Goal: Task Accomplishment & Management: Complete application form

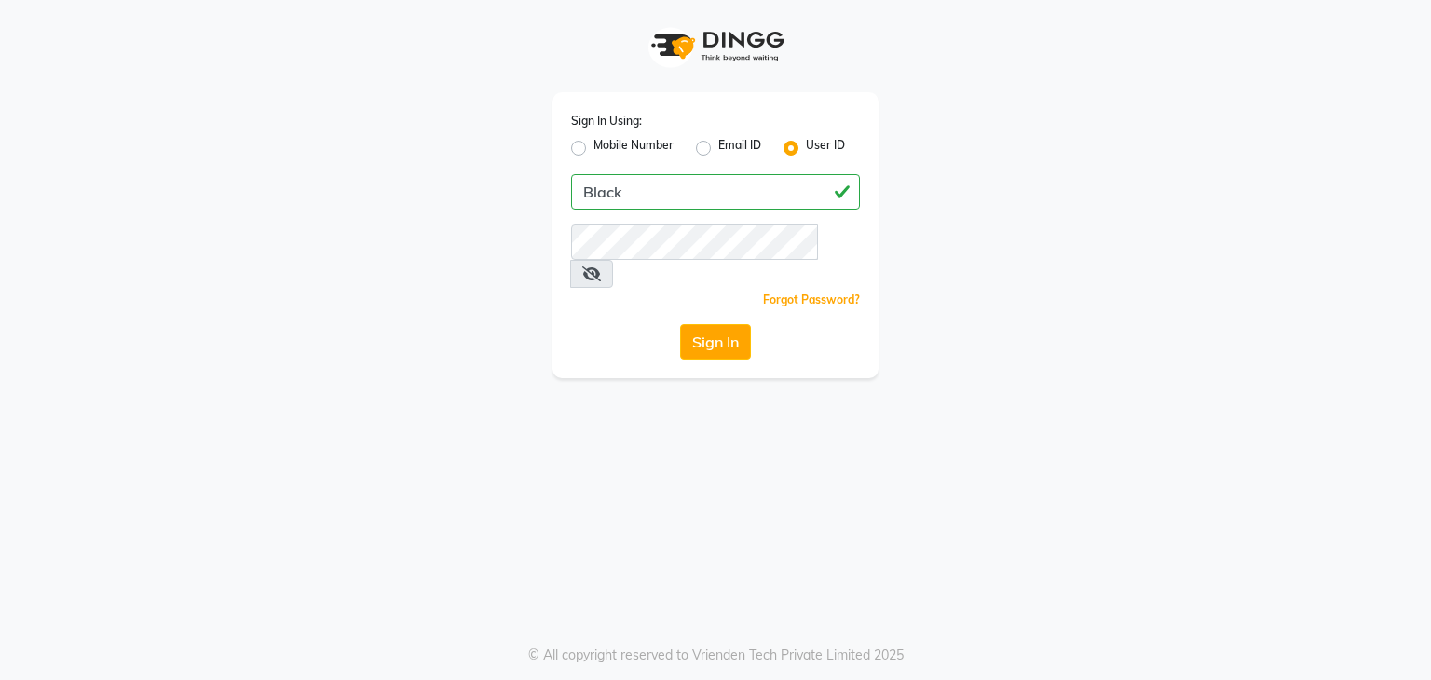
type input "Black"
click at [601, 266] on icon at bounding box center [591, 273] width 19 height 15
click at [708, 330] on button "Sign In" at bounding box center [715, 341] width 71 height 35
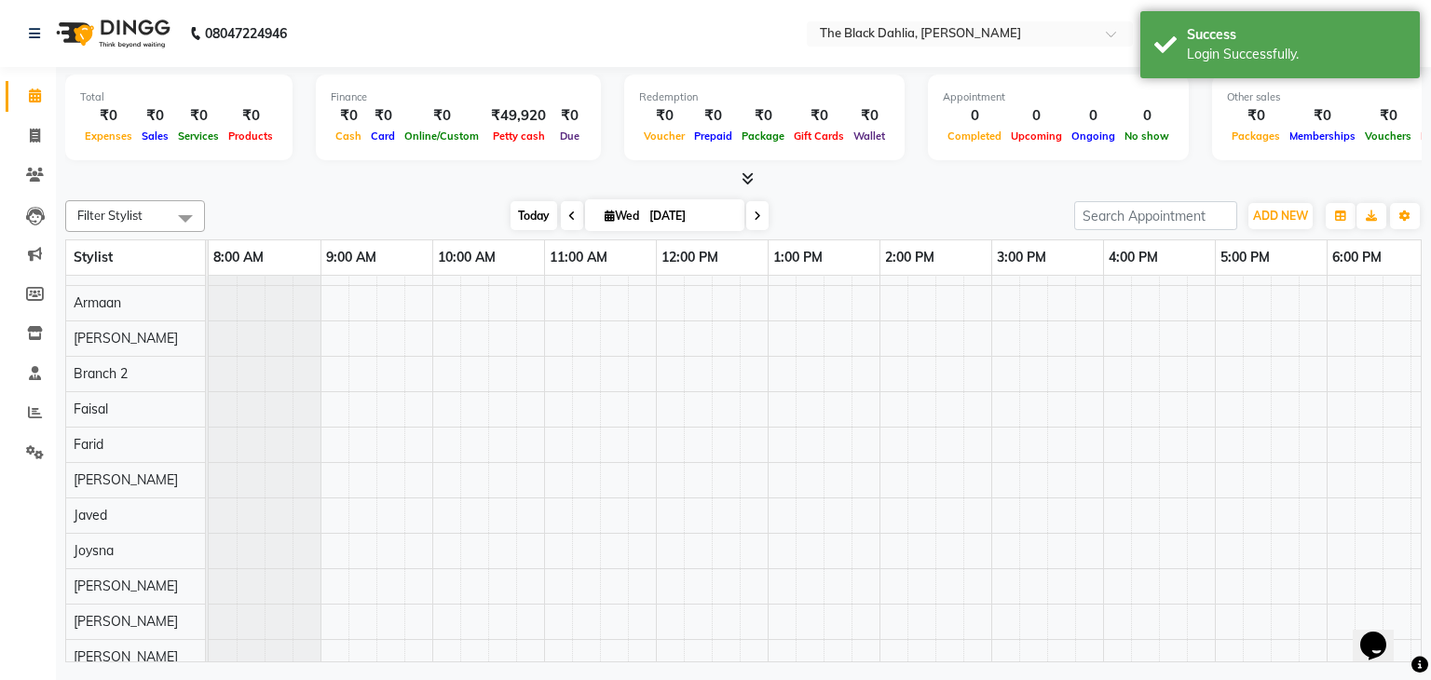
click at [534, 222] on span "Today" at bounding box center [533, 215] width 47 height 29
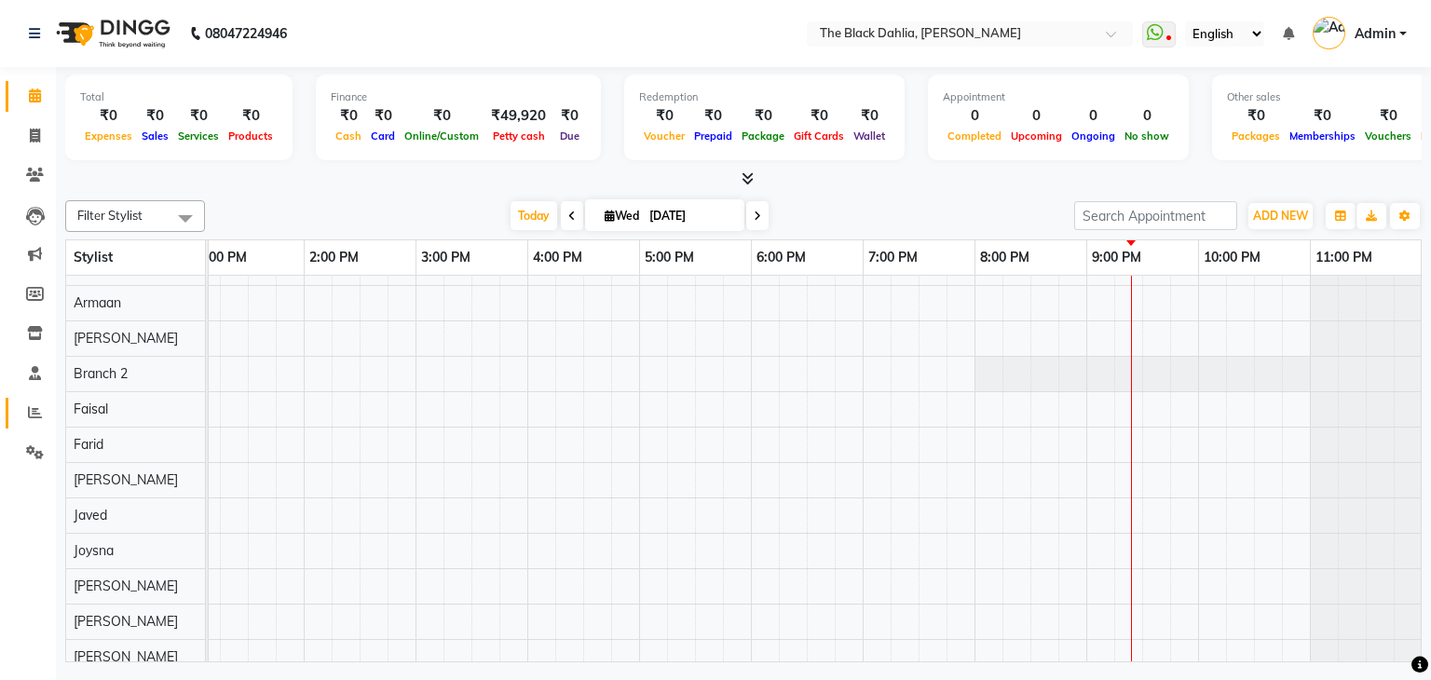
click at [42, 415] on span at bounding box center [35, 412] width 33 height 21
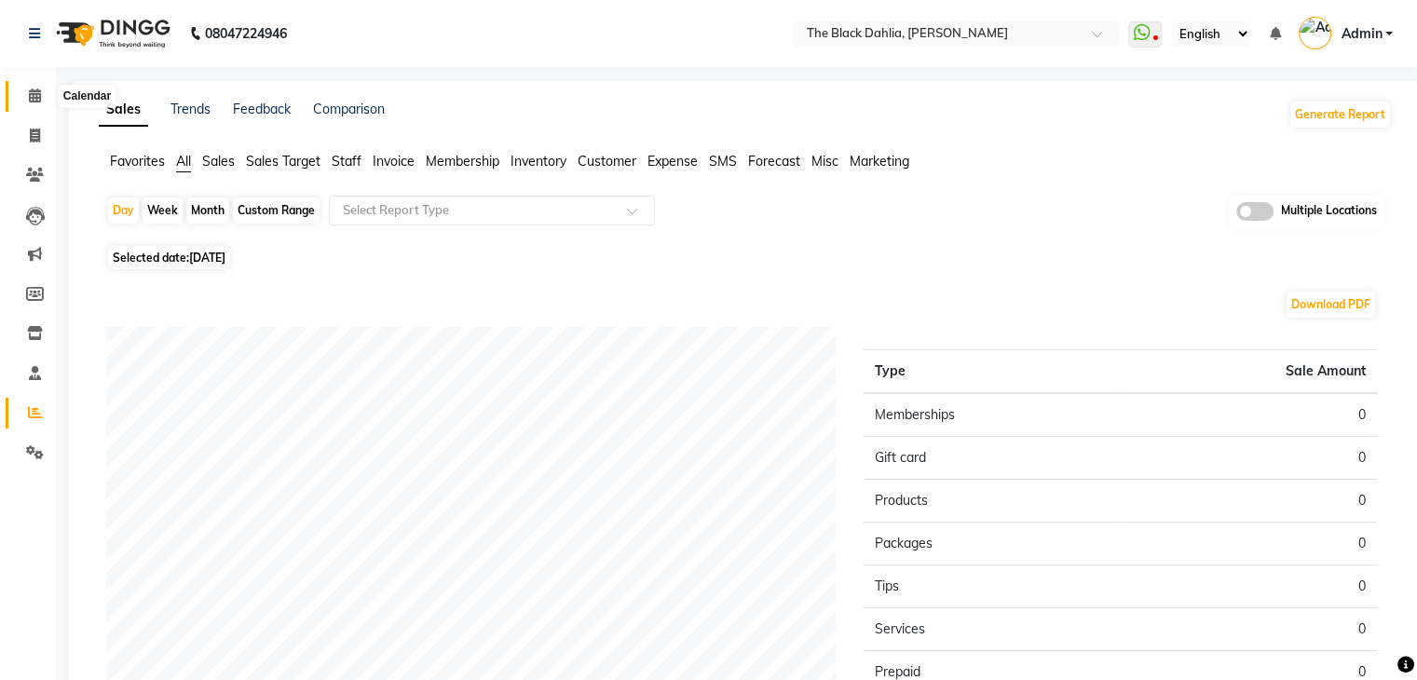
click at [35, 98] on icon at bounding box center [35, 95] width 12 height 14
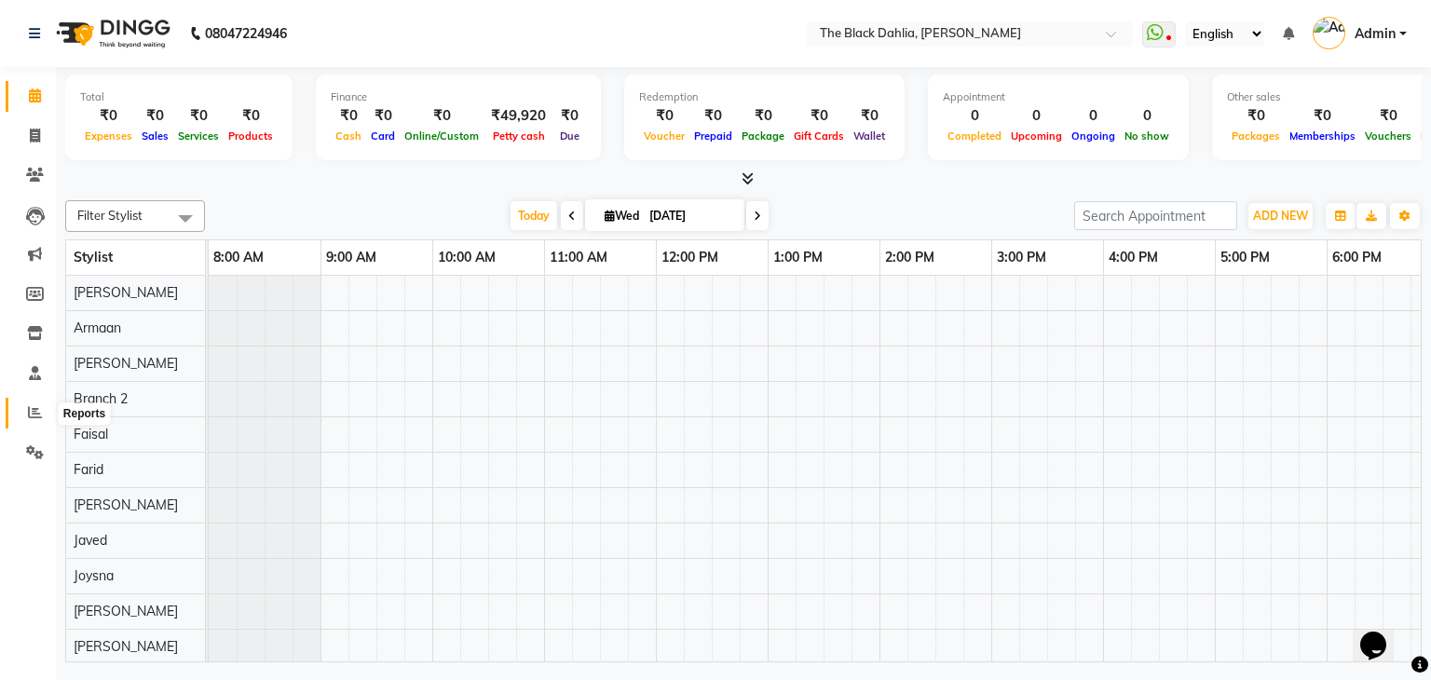
click at [19, 413] on span at bounding box center [35, 412] width 33 height 21
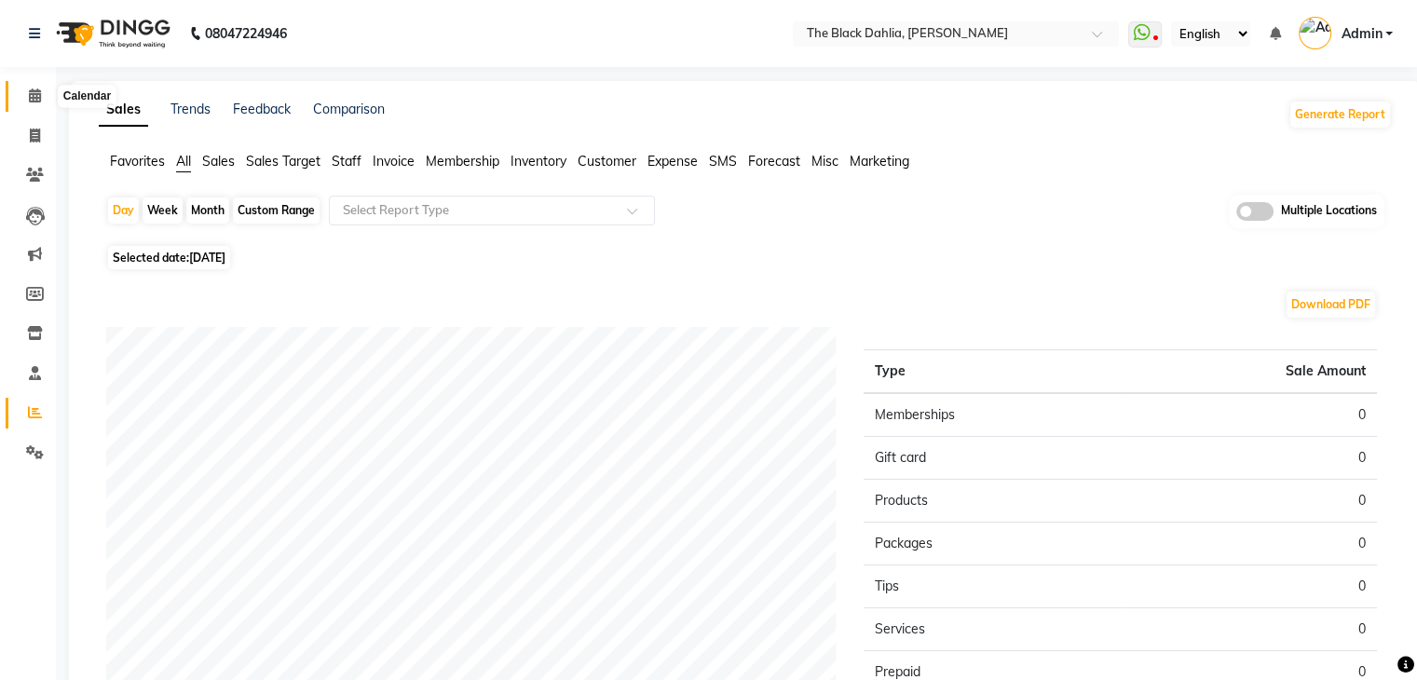
click at [24, 95] on span at bounding box center [35, 96] width 33 height 21
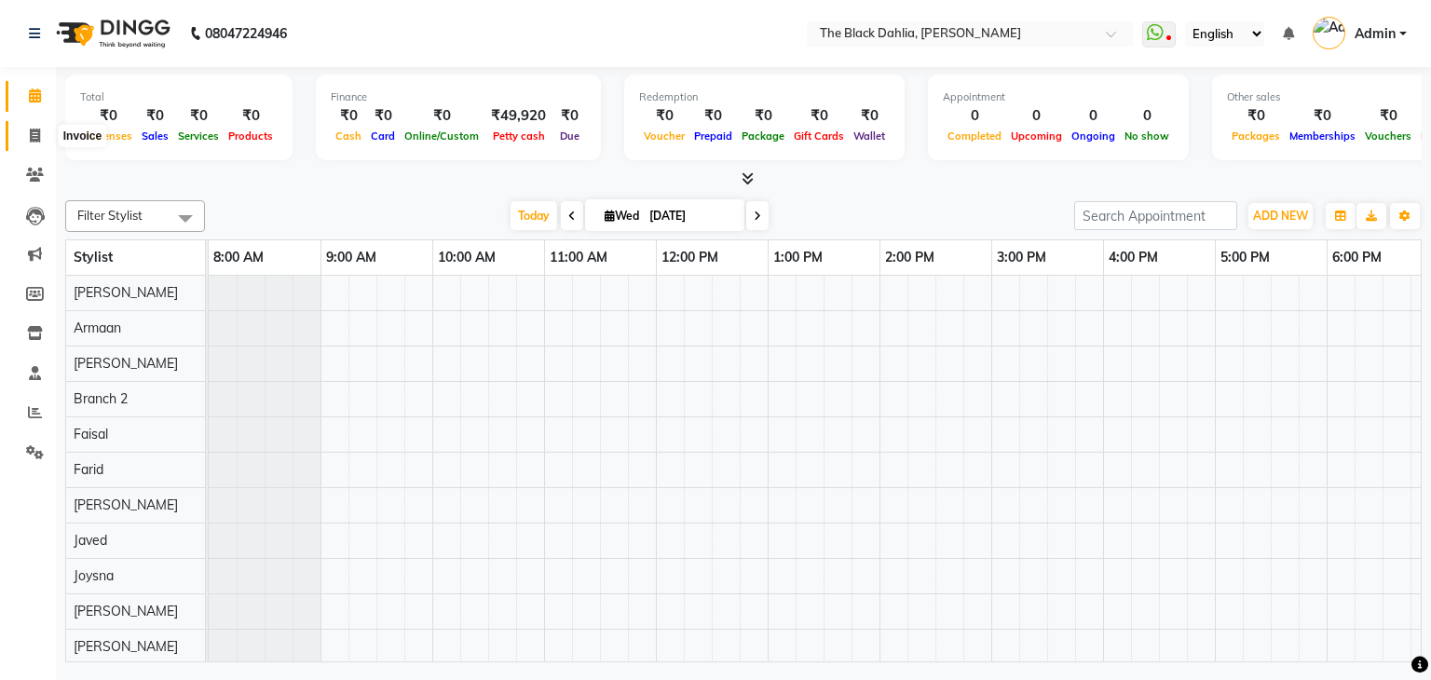
click at [40, 140] on span at bounding box center [35, 136] width 33 height 21
select select "5211"
select select "service"
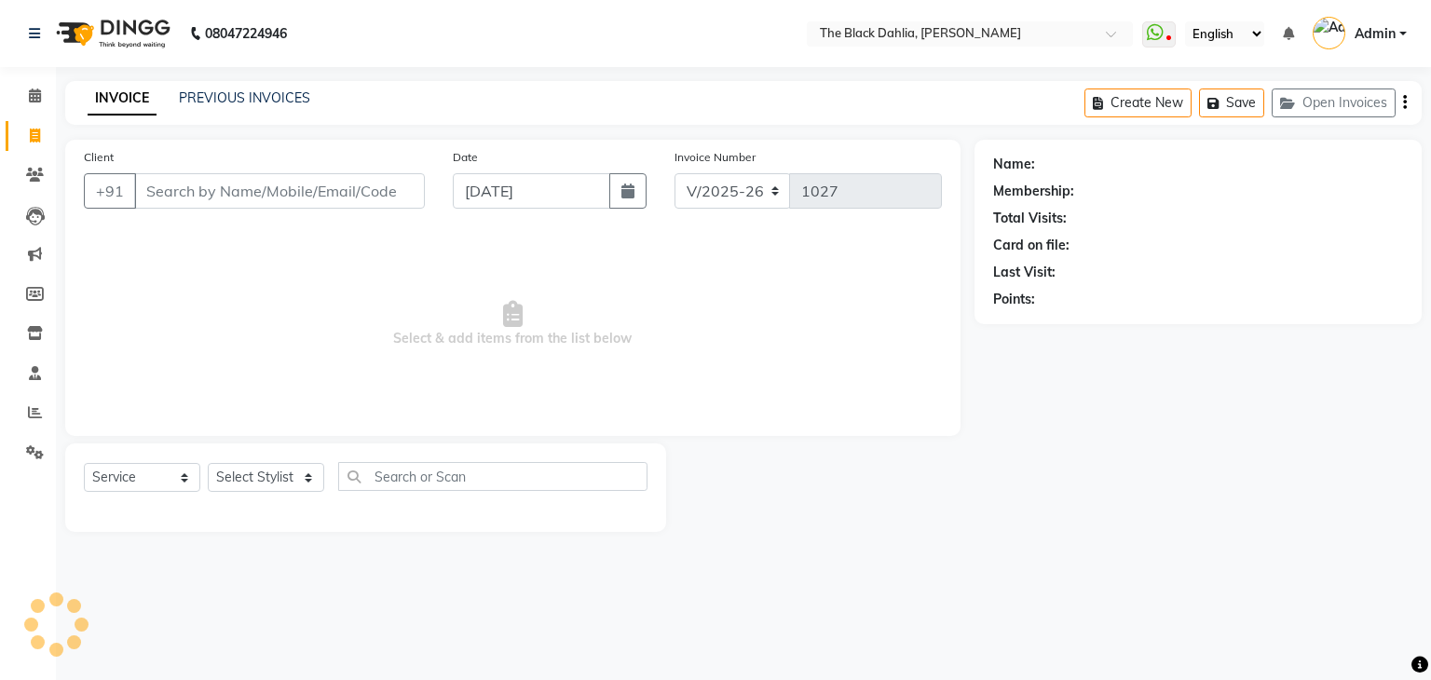
click at [241, 187] on input "Client" at bounding box center [279, 190] width 291 height 35
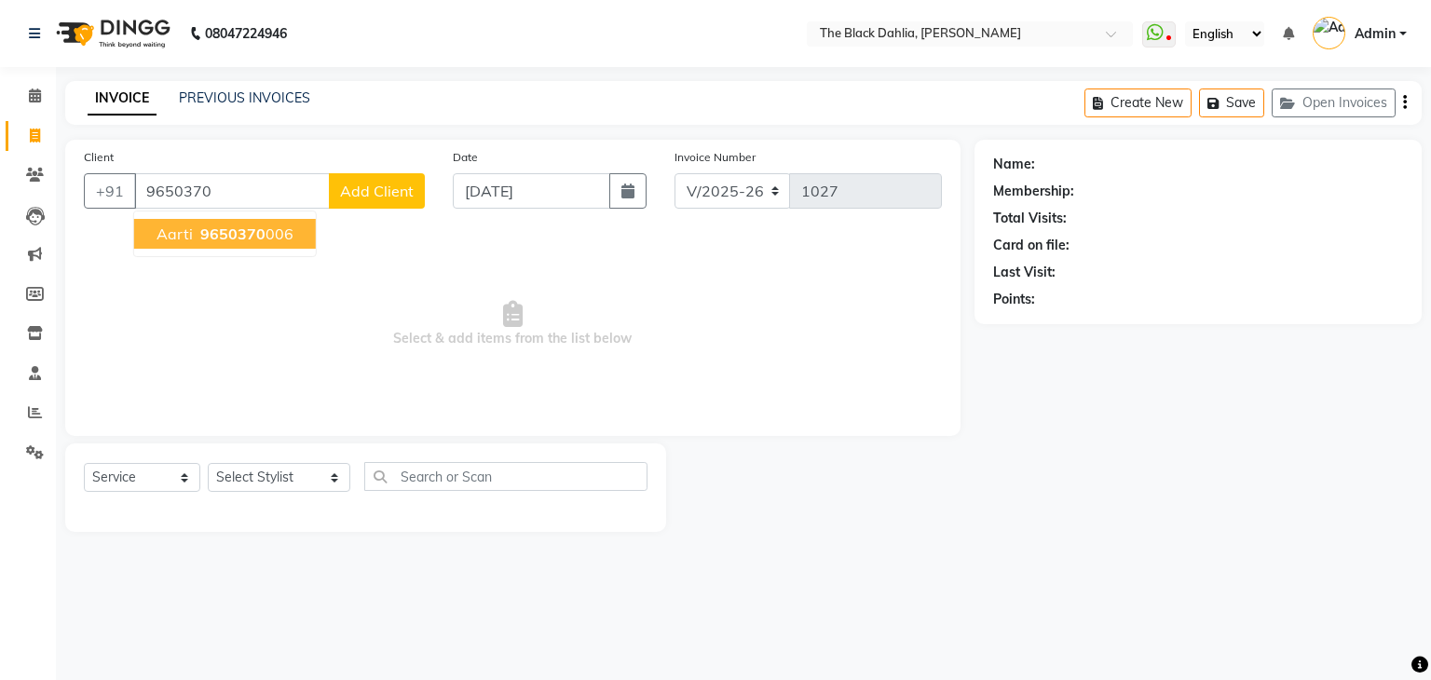
click at [252, 244] on button "Aarti 9650370 006" at bounding box center [225, 234] width 182 height 30
type input "9650370006"
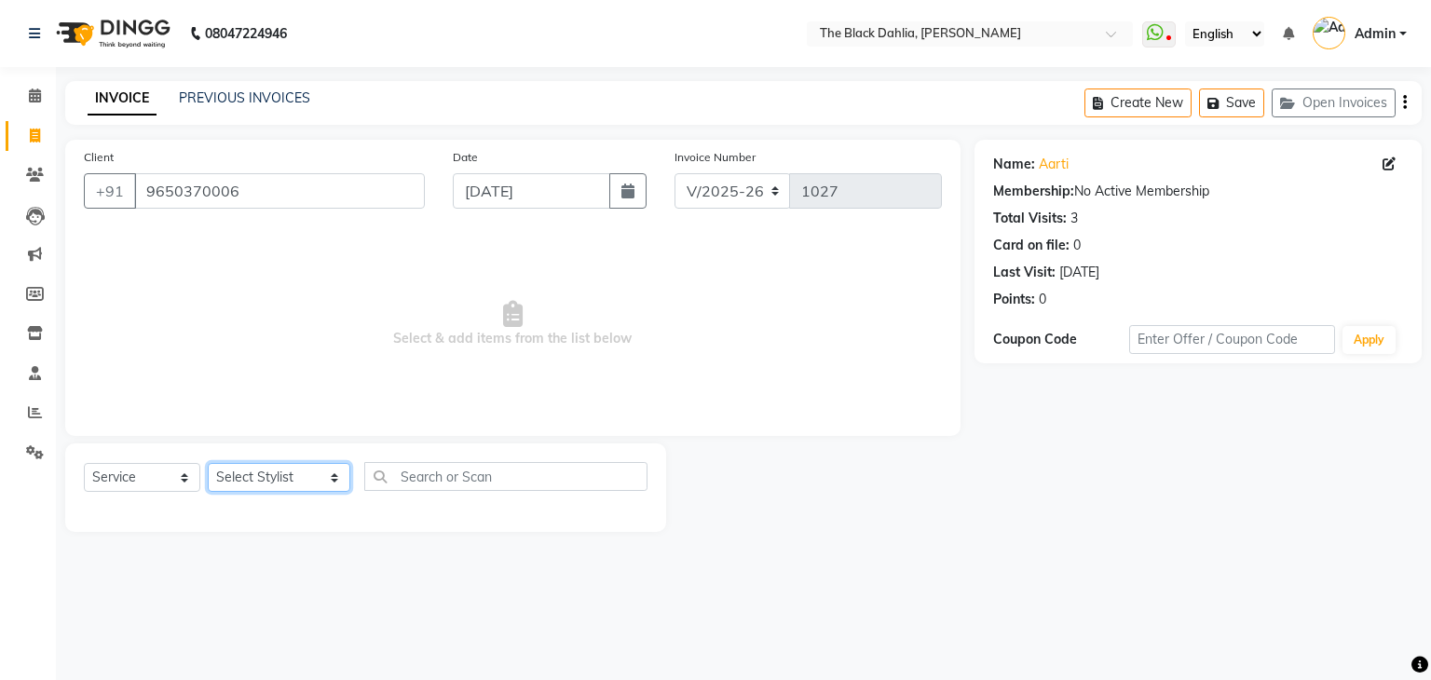
click at [249, 474] on select "Select Stylist [PERSON_NAME] [PERSON_NAME] 2 [PERSON_NAME] Iqra [PERSON_NAME] […" at bounding box center [279, 477] width 143 height 29
select select "37123"
click at [208, 464] on select "Select Stylist [PERSON_NAME] [PERSON_NAME] 2 [PERSON_NAME] Iqra [PERSON_NAME] […" at bounding box center [279, 477] width 143 height 29
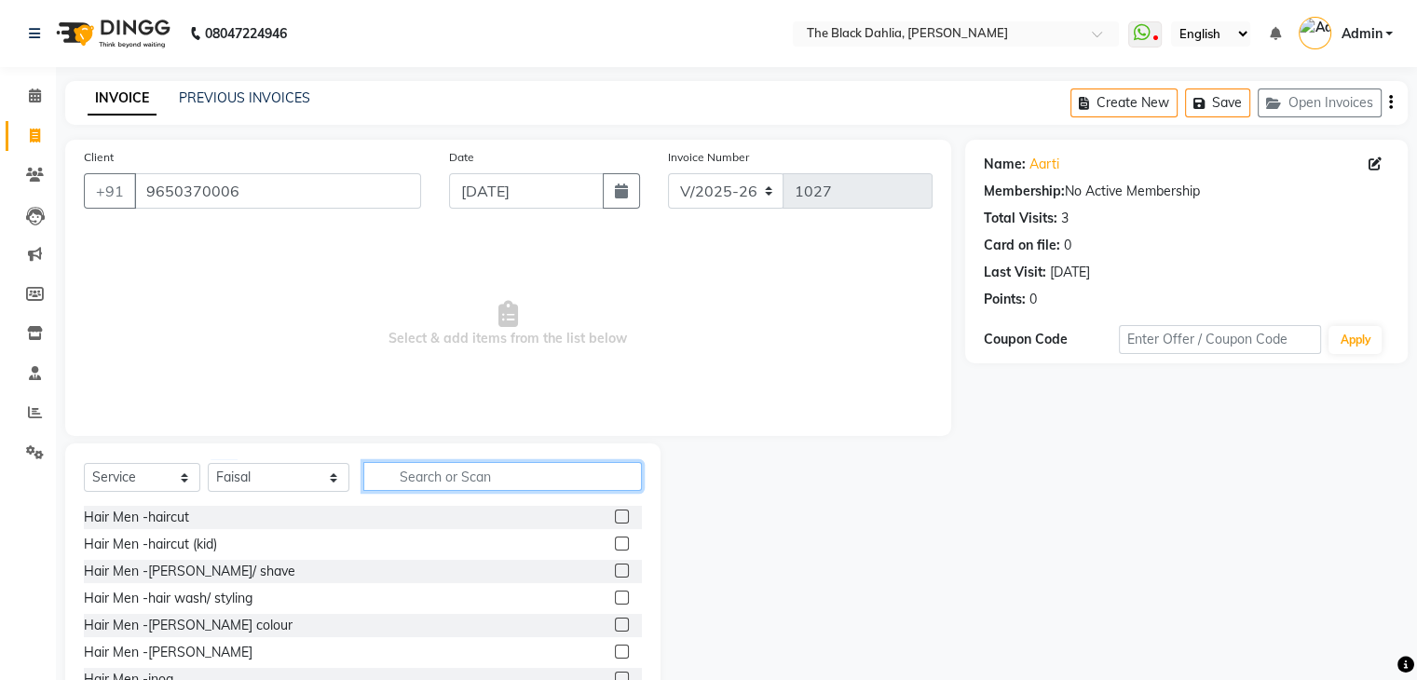
click at [512, 472] on input "text" at bounding box center [502, 476] width 279 height 29
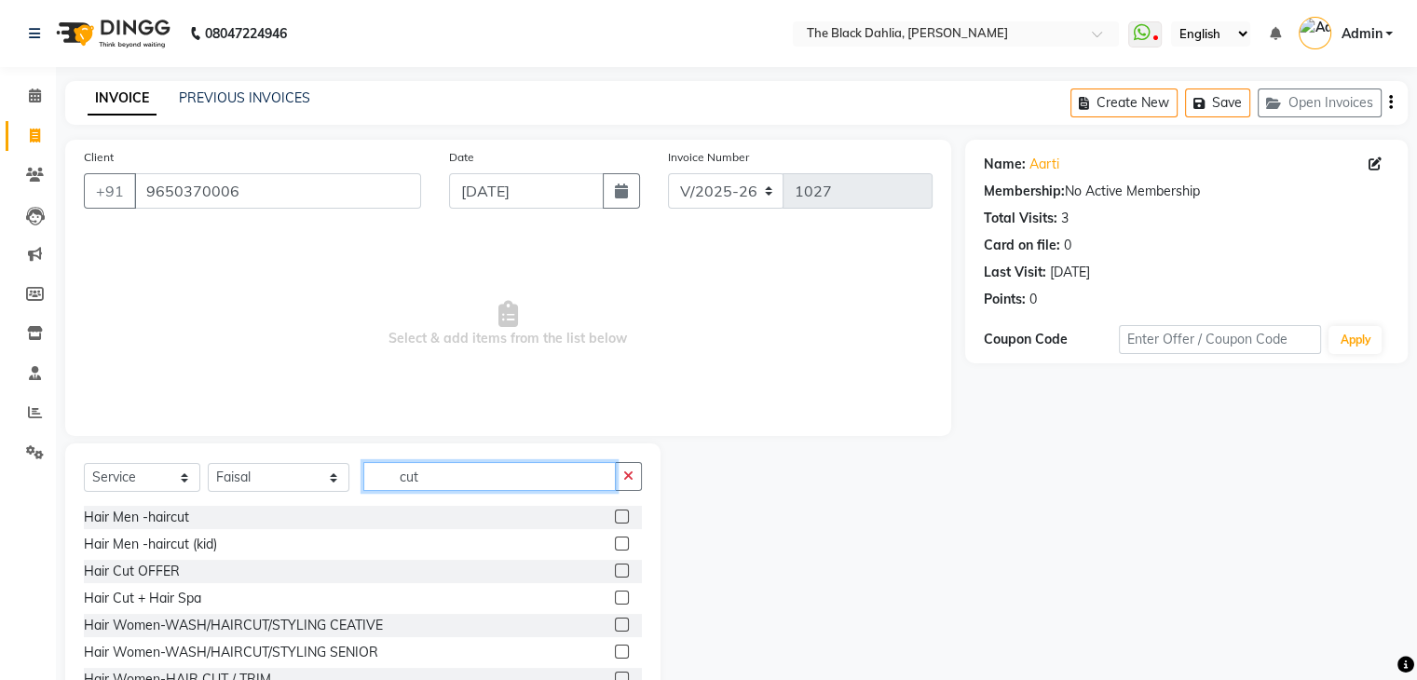
type input "cut"
click at [615, 627] on label at bounding box center [622, 625] width 14 height 14
click at [615, 627] on input "checkbox" at bounding box center [621, 625] width 12 height 12
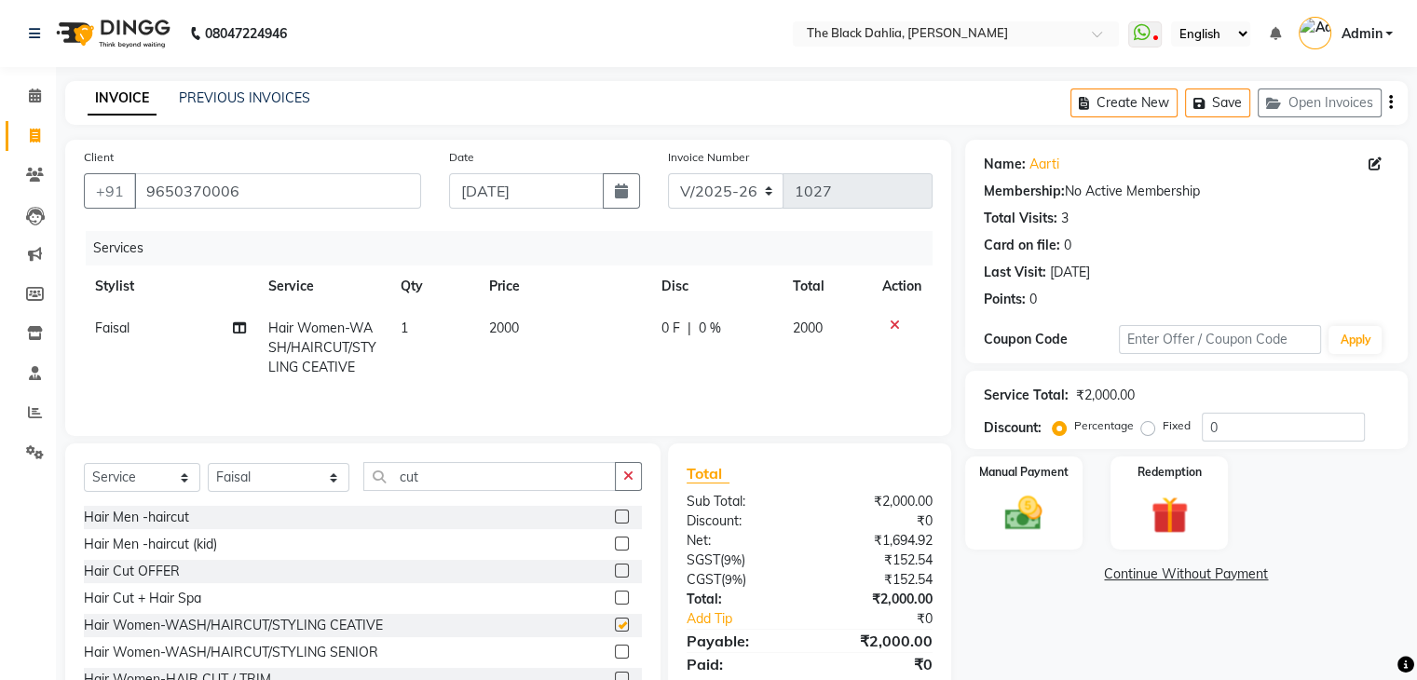
checkbox input "false"
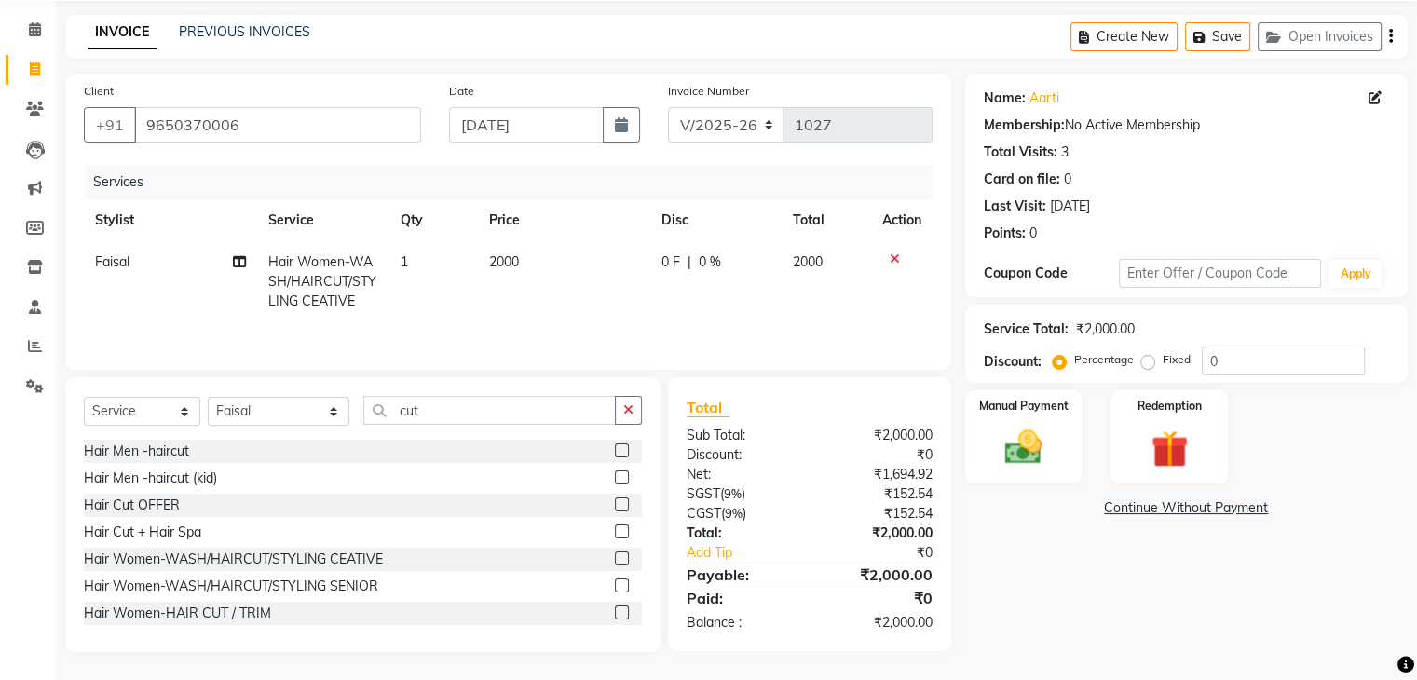
click at [890, 255] on icon at bounding box center [895, 258] width 10 height 13
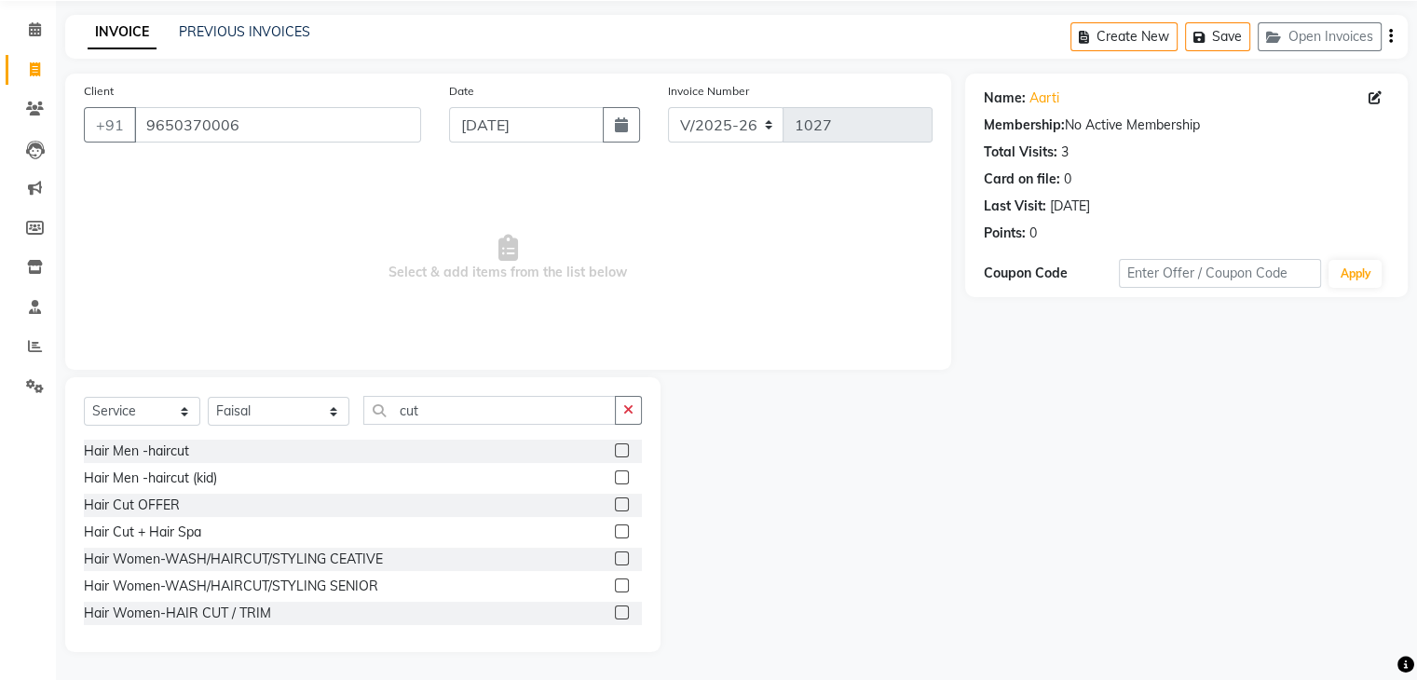
click at [615, 588] on label at bounding box center [622, 585] width 14 height 14
click at [615, 588] on input "checkbox" at bounding box center [621, 586] width 12 height 12
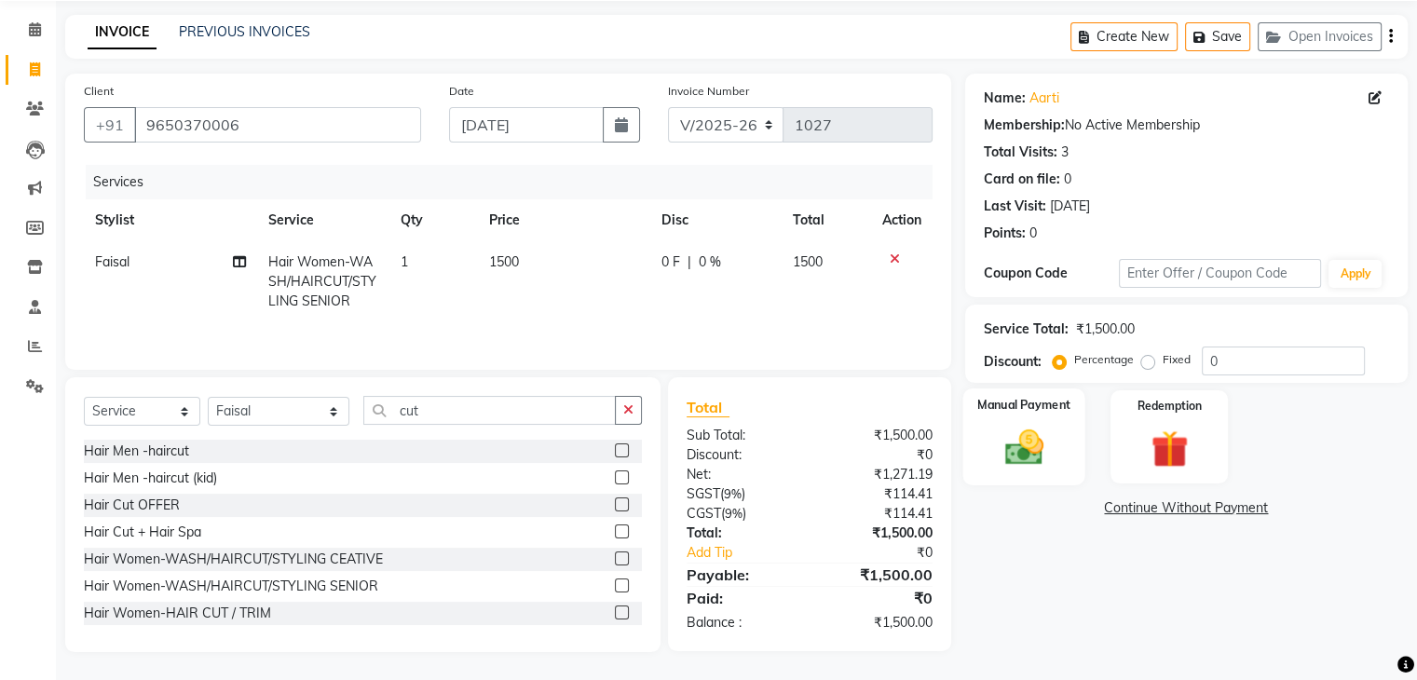
checkbox input "false"
click at [1026, 449] on img at bounding box center [1023, 448] width 62 height 45
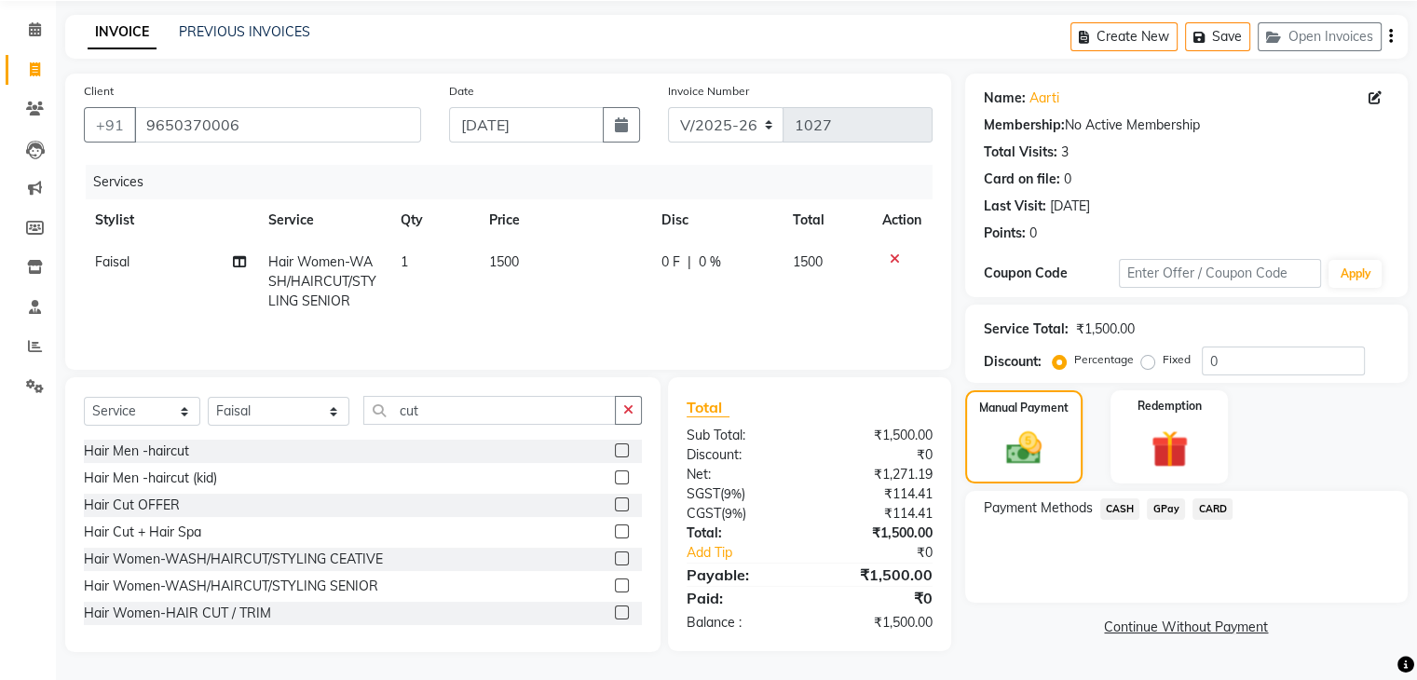
click at [1164, 507] on span "GPay" at bounding box center [1166, 508] width 38 height 21
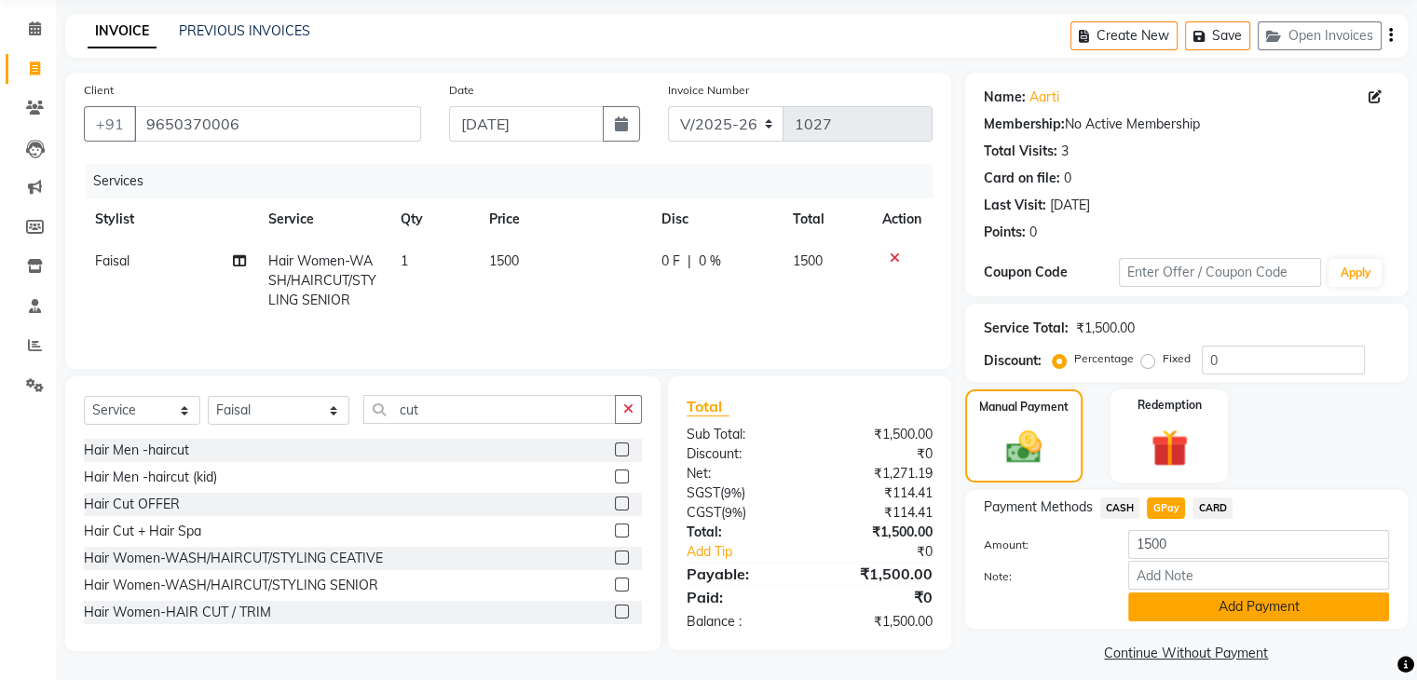
click at [1218, 598] on button "Add Payment" at bounding box center [1258, 606] width 261 height 29
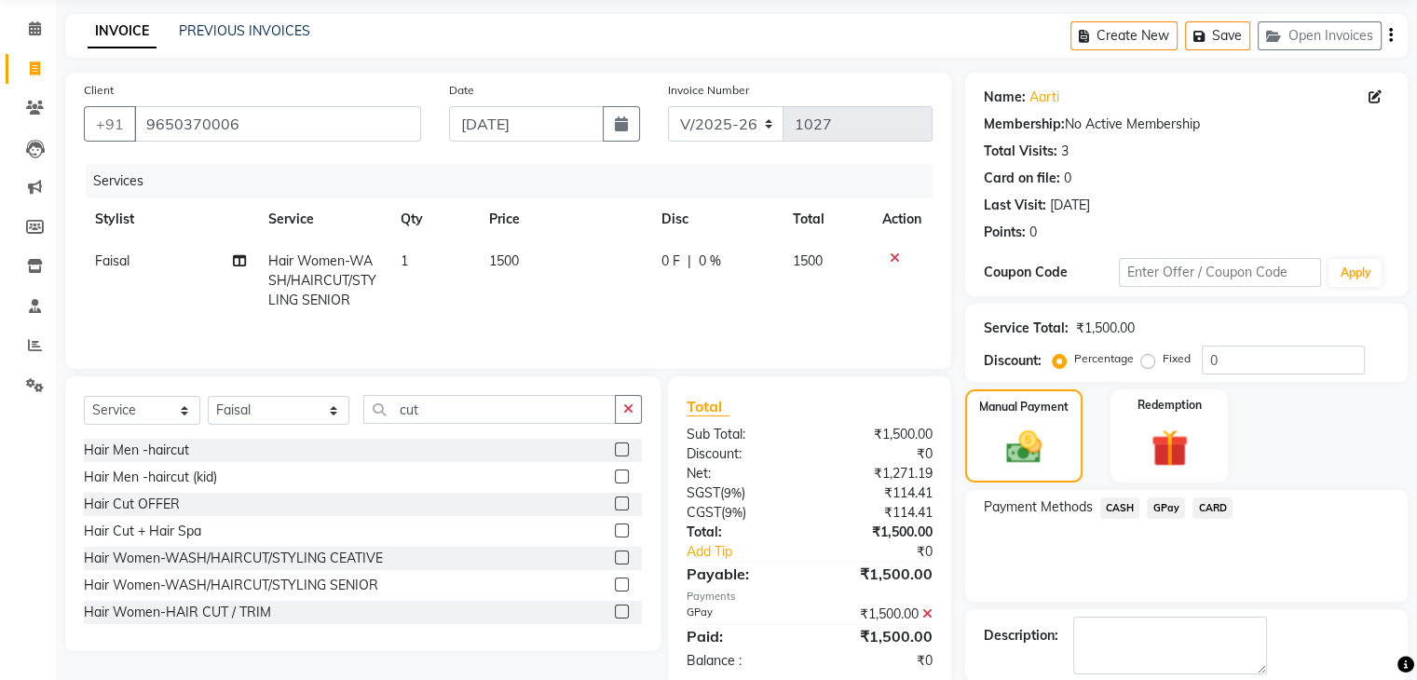
scroll to position [159, 0]
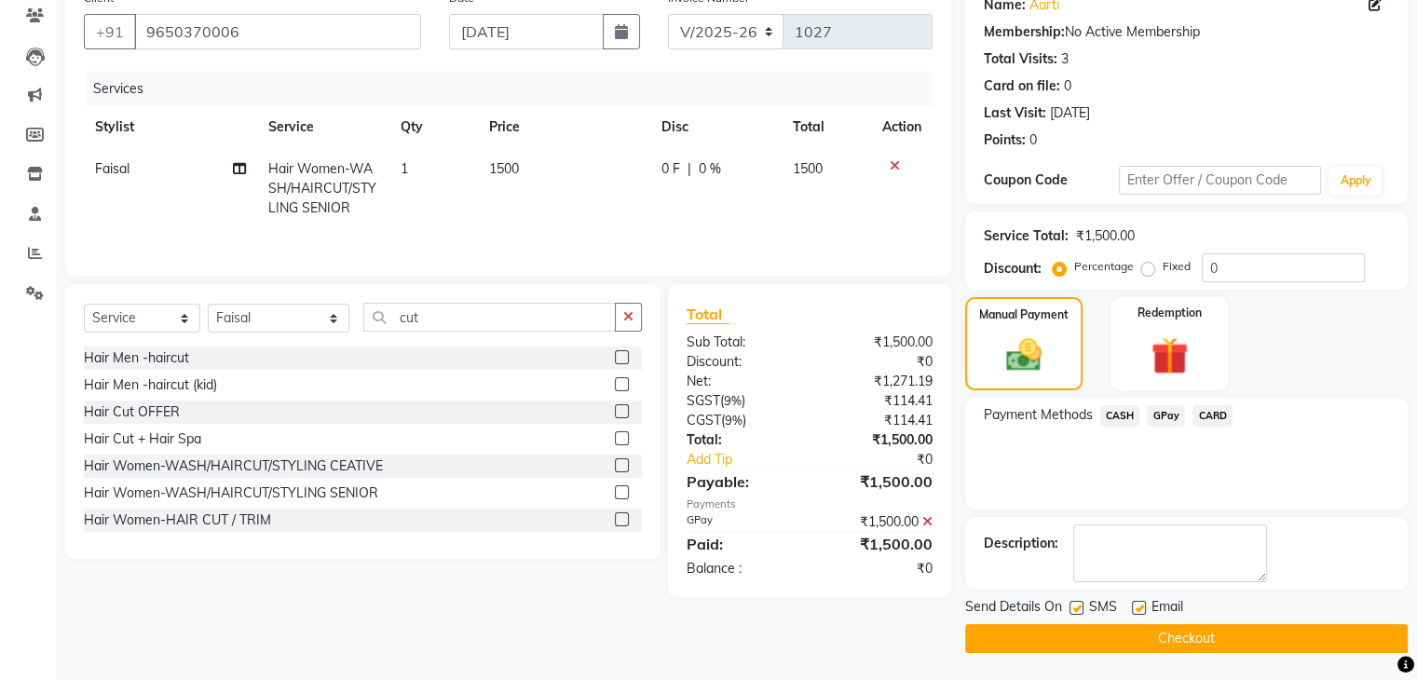
click at [1183, 642] on button "Checkout" at bounding box center [1186, 638] width 442 height 29
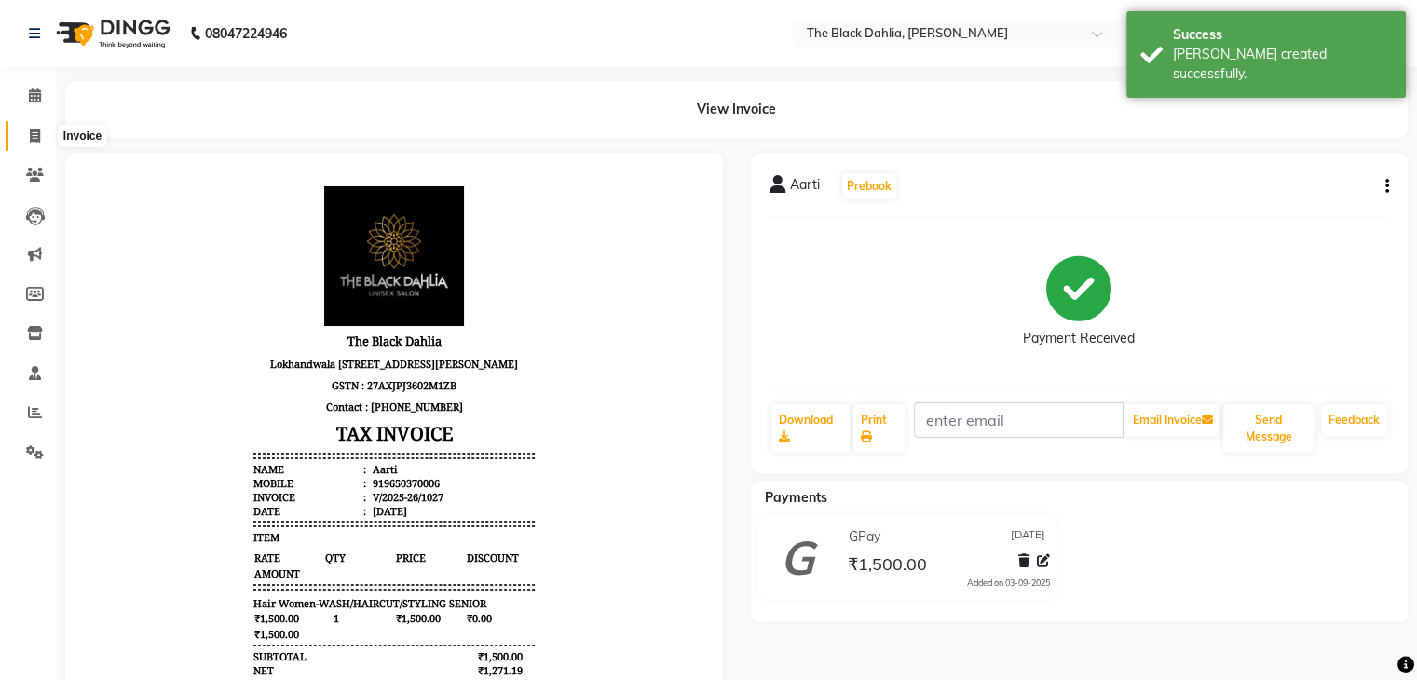
click at [22, 143] on span at bounding box center [35, 136] width 33 height 21
select select "5211"
select select "service"
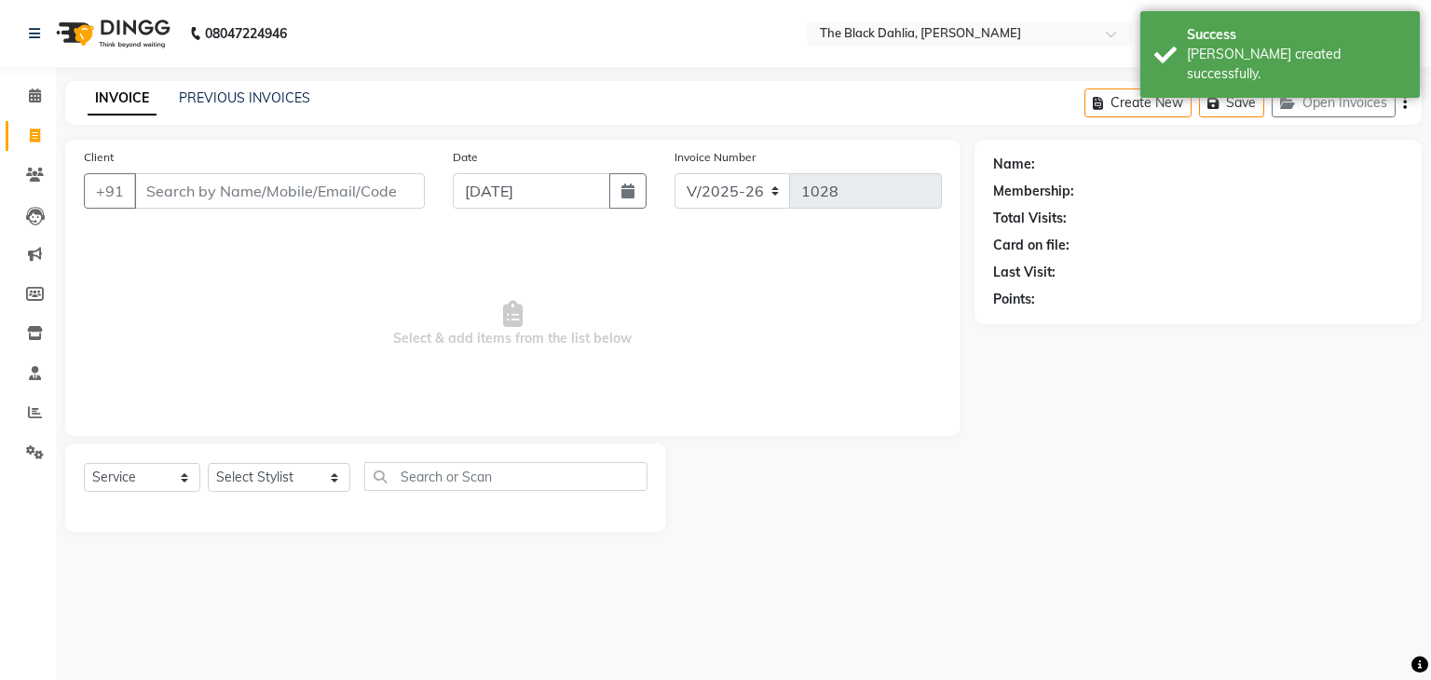
click at [205, 193] on input "Client" at bounding box center [279, 190] width 291 height 35
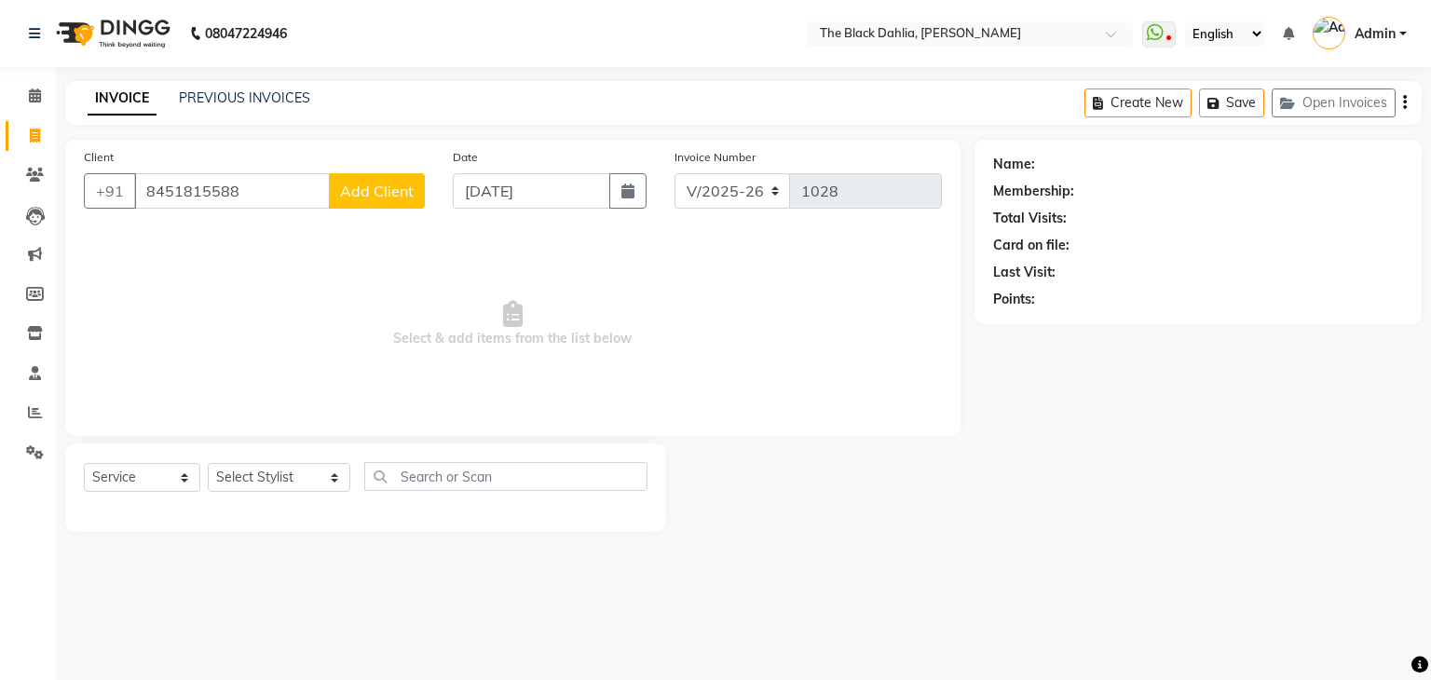
type input "8451815588"
click at [410, 193] on span "Add Client" at bounding box center [377, 191] width 74 height 19
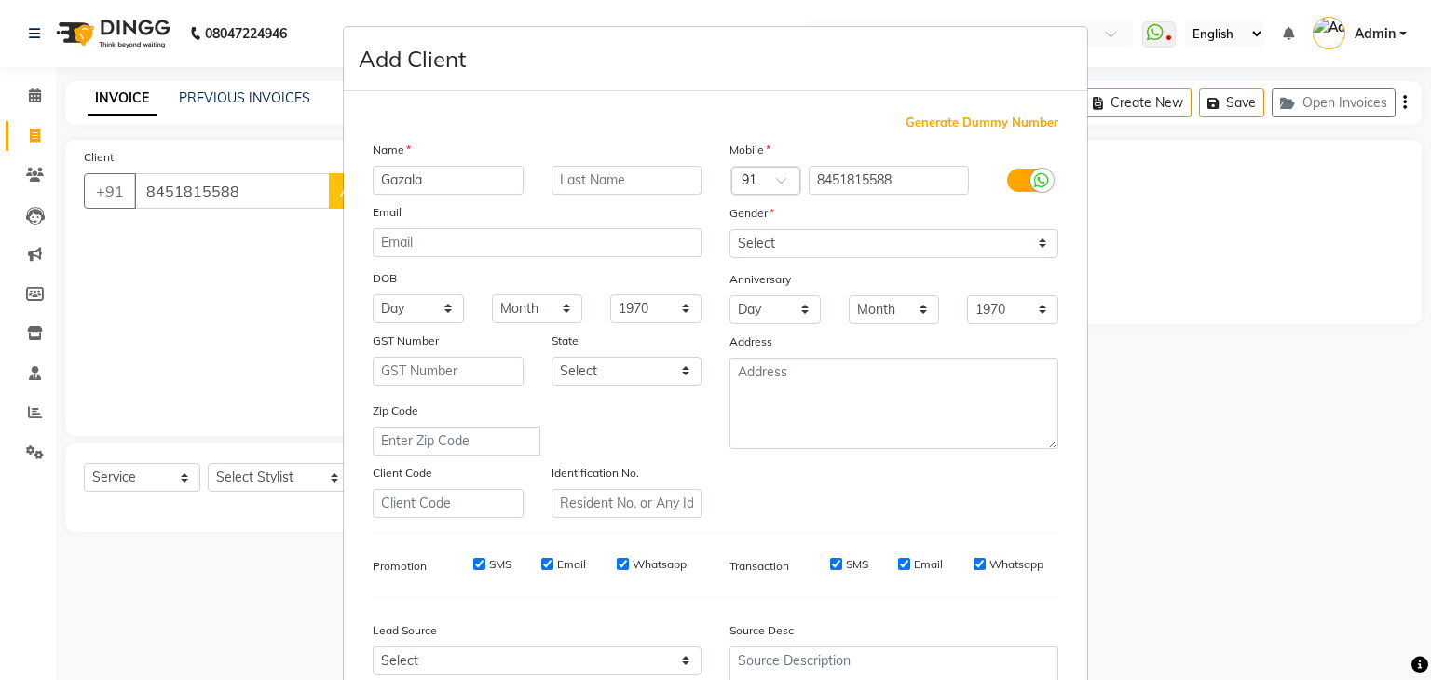
type input "Gazala"
click at [752, 248] on select "Select [DEMOGRAPHIC_DATA] [DEMOGRAPHIC_DATA] Other Prefer Not To Say" at bounding box center [893, 243] width 329 height 29
select select "[DEMOGRAPHIC_DATA]"
click at [729, 230] on select "Select [DEMOGRAPHIC_DATA] [DEMOGRAPHIC_DATA] Other Prefer Not To Say" at bounding box center [893, 243] width 329 height 29
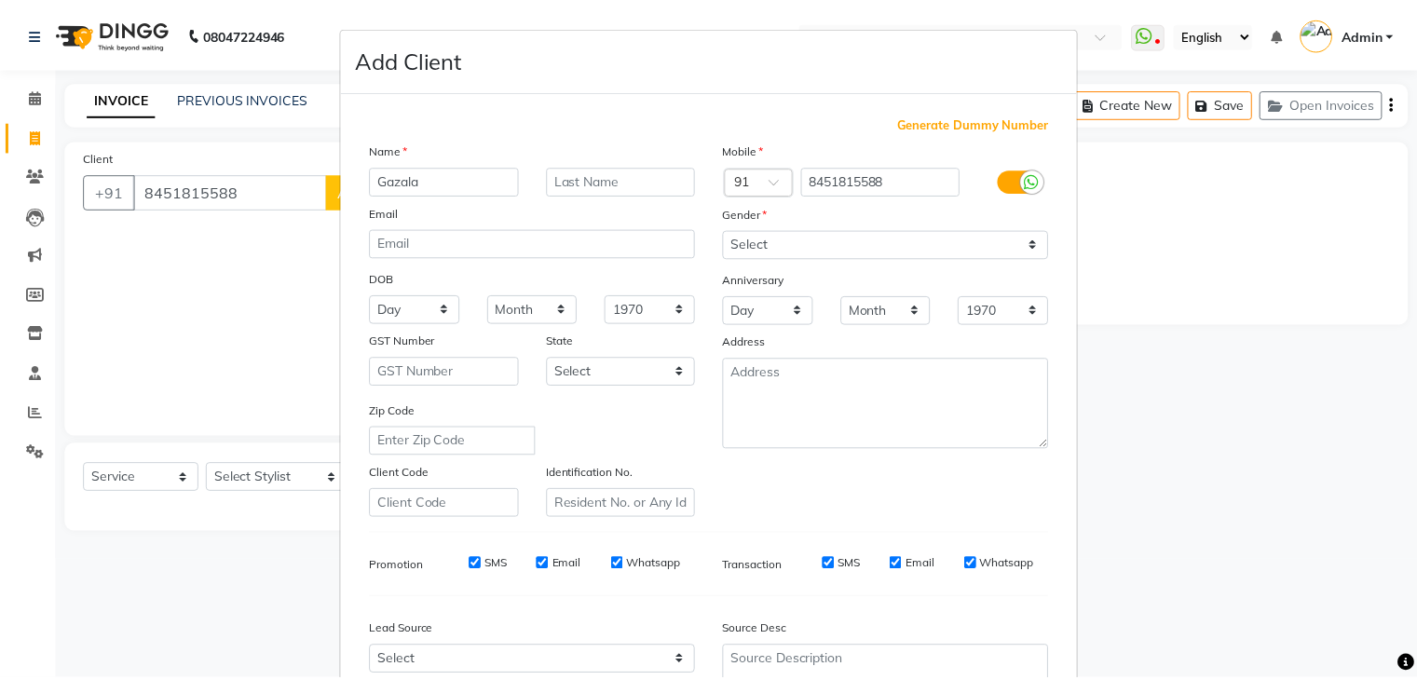
scroll to position [189, 0]
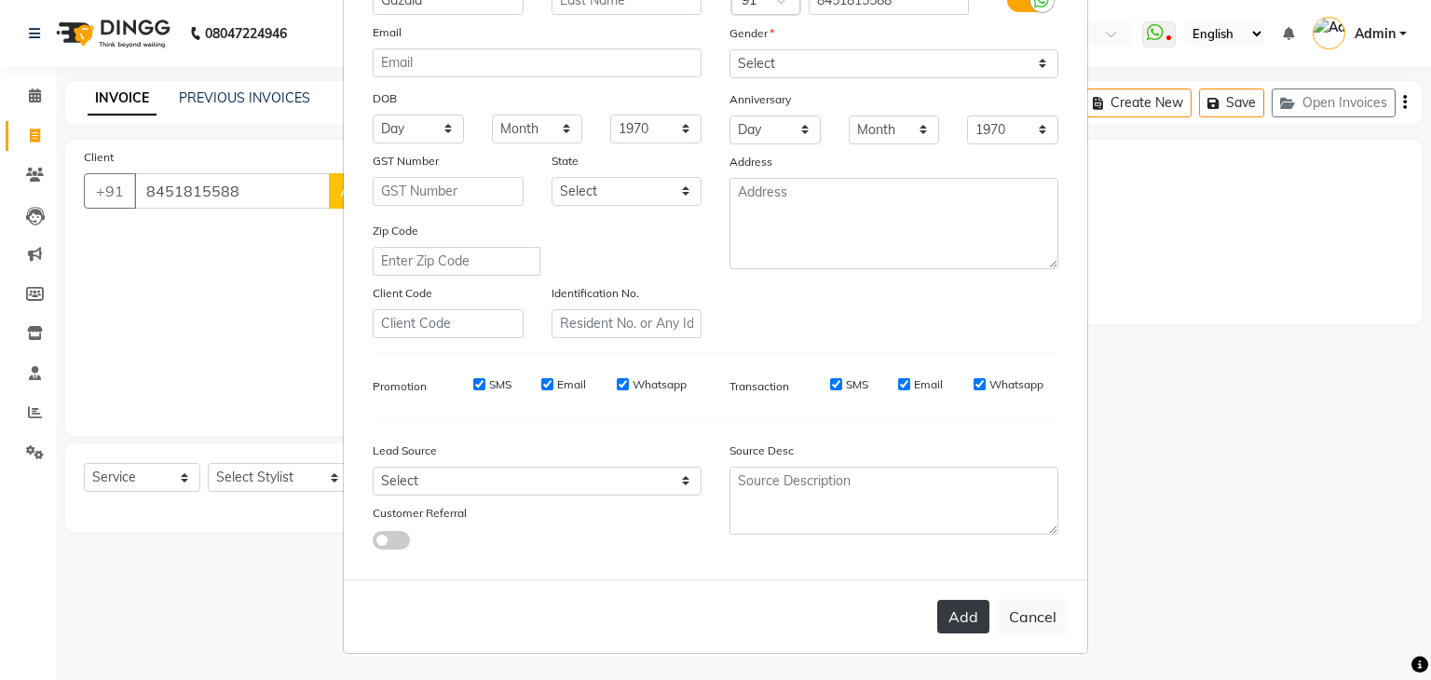
click at [958, 610] on button "Add" at bounding box center [963, 617] width 52 height 34
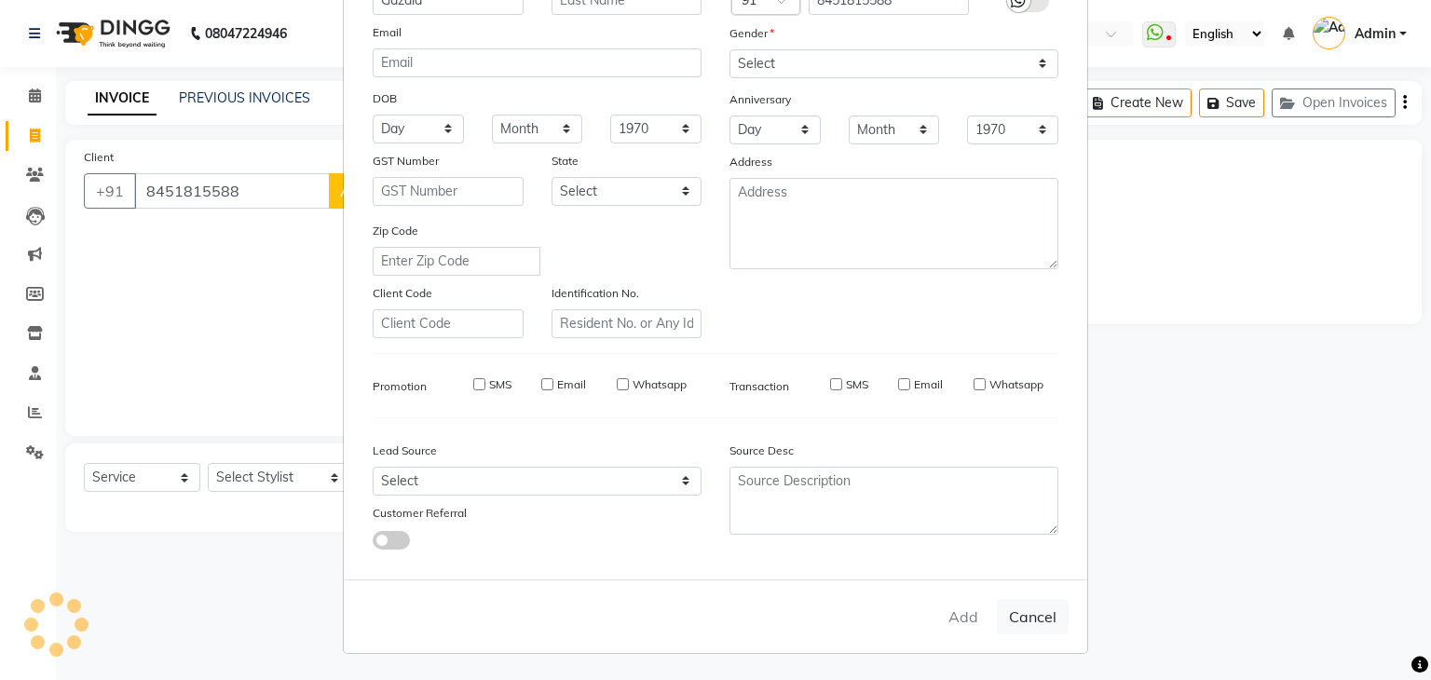
select select
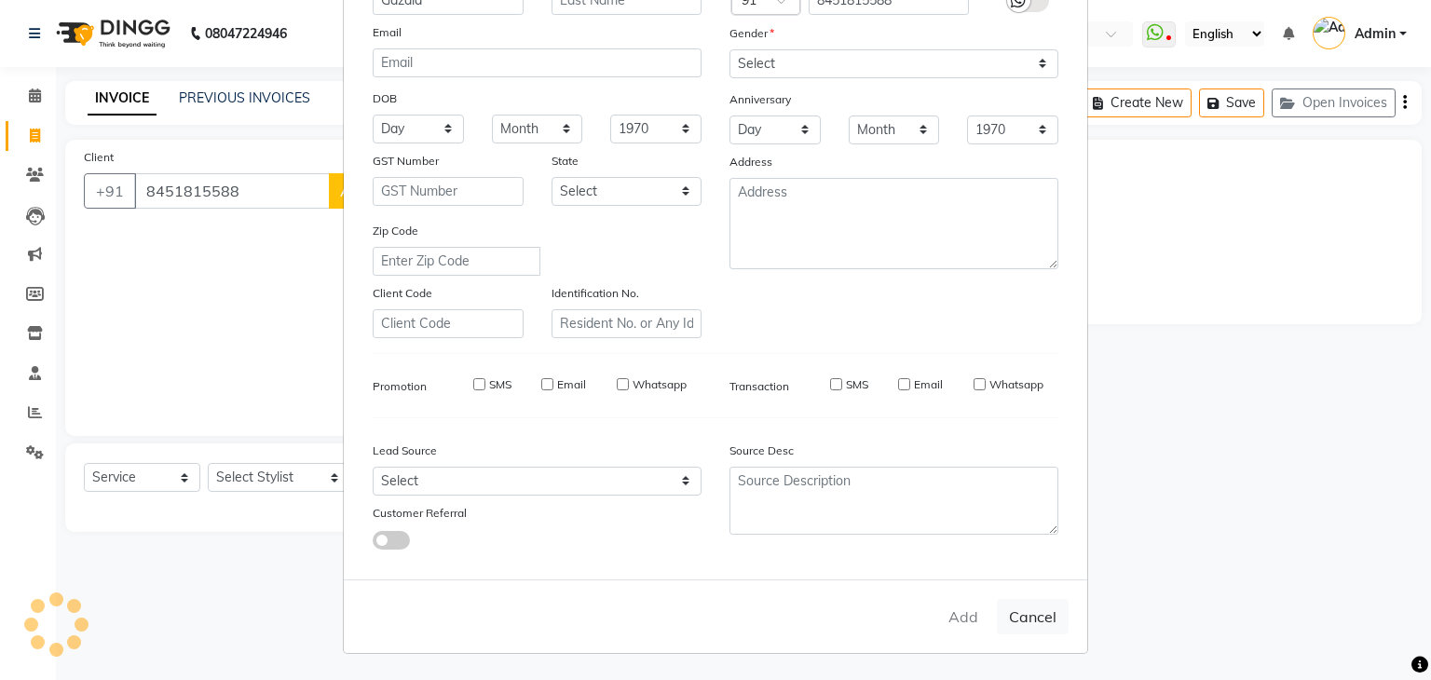
select select
checkbox input "false"
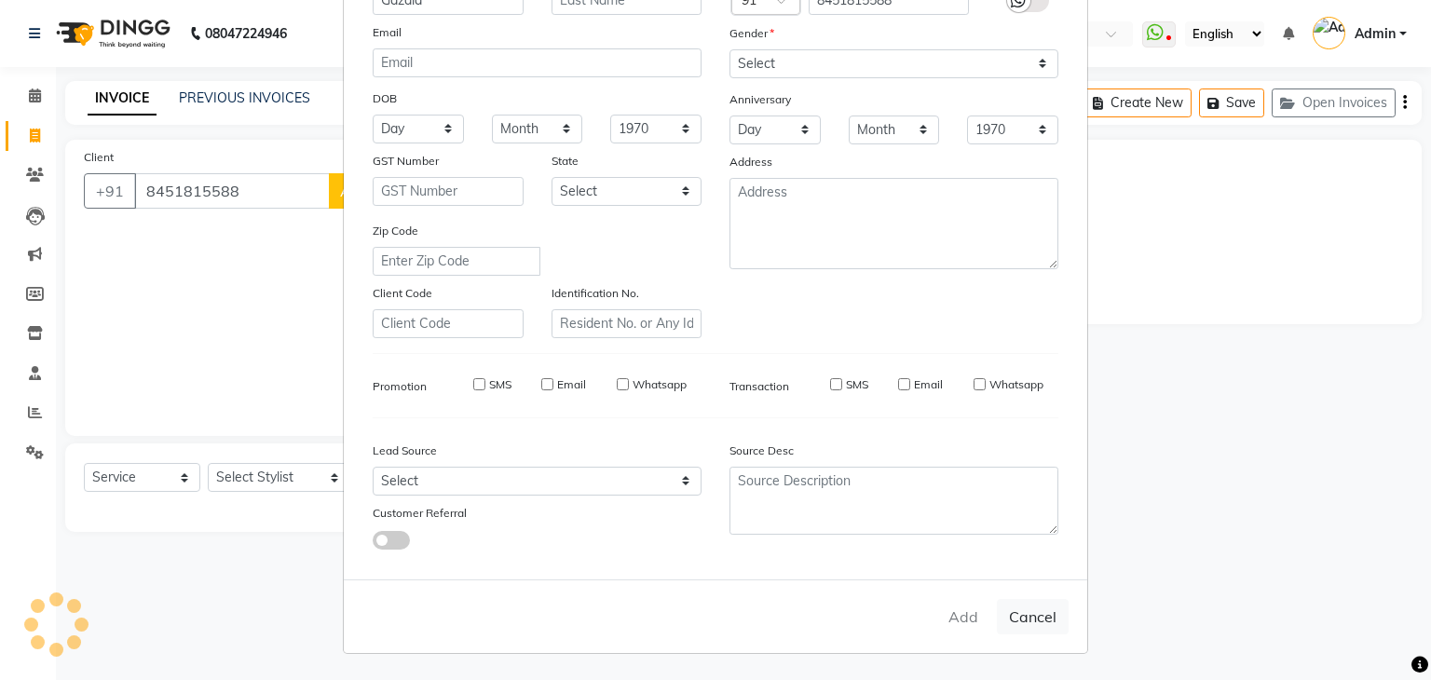
checkbox input "false"
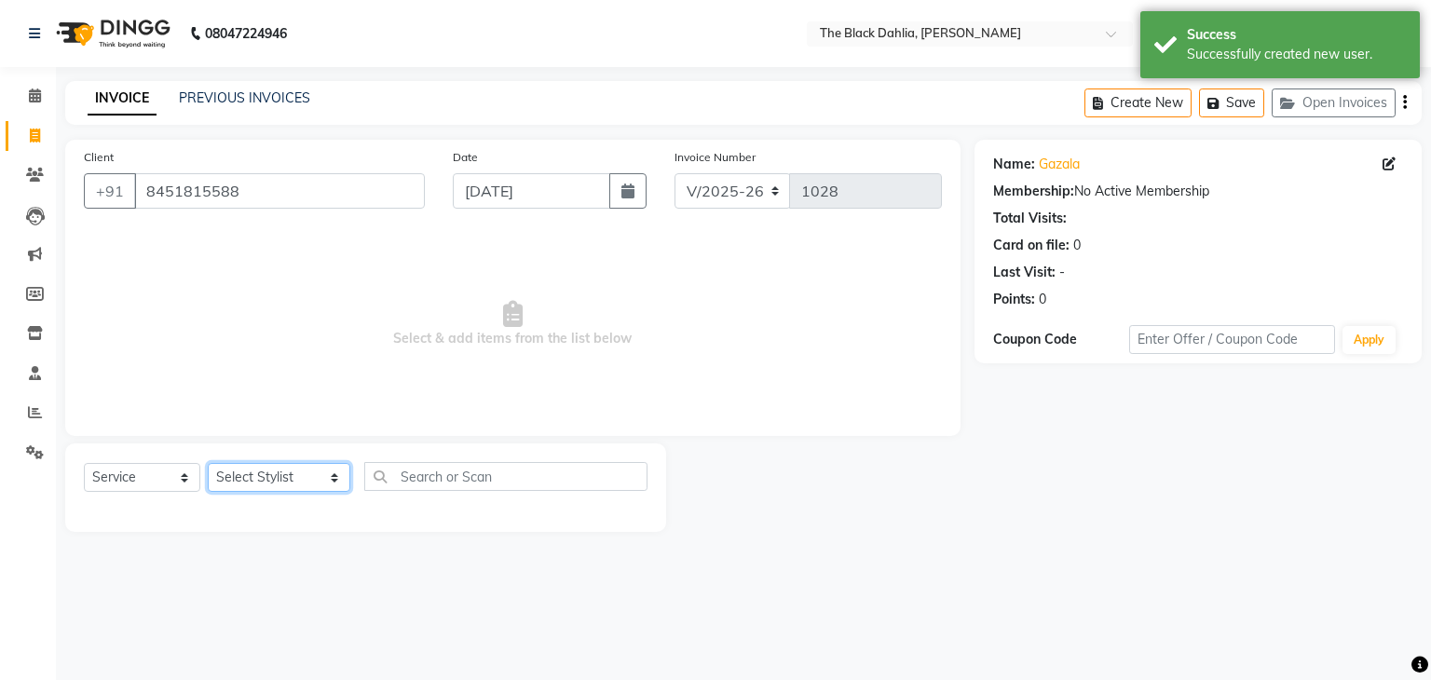
click at [276, 479] on select "Select Stylist [PERSON_NAME] [PERSON_NAME] 2 [PERSON_NAME] Iqra [PERSON_NAME] […" at bounding box center [279, 477] width 143 height 29
select select "53394"
click at [208, 464] on select "Select Stylist [PERSON_NAME] [PERSON_NAME] 2 [PERSON_NAME] Iqra [PERSON_NAME] […" at bounding box center [279, 477] width 143 height 29
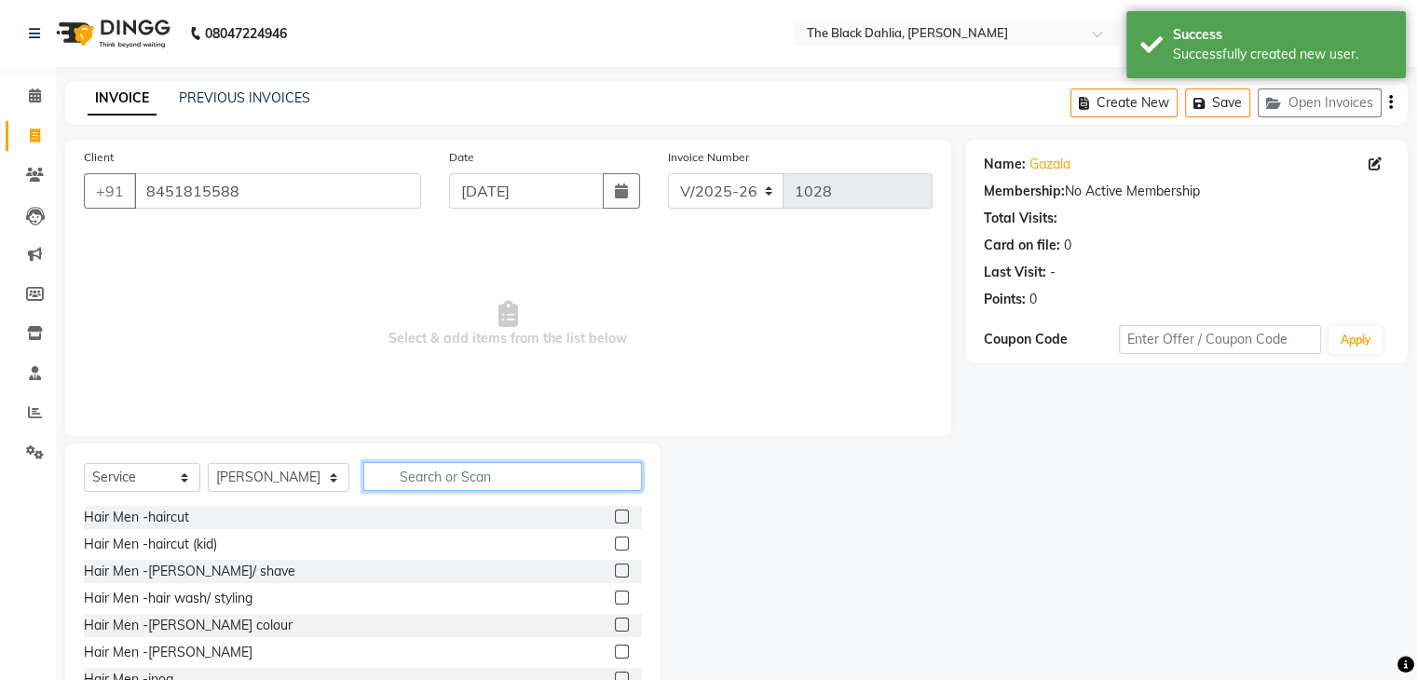
click at [537, 484] on input "text" at bounding box center [502, 476] width 279 height 29
type input "fla"
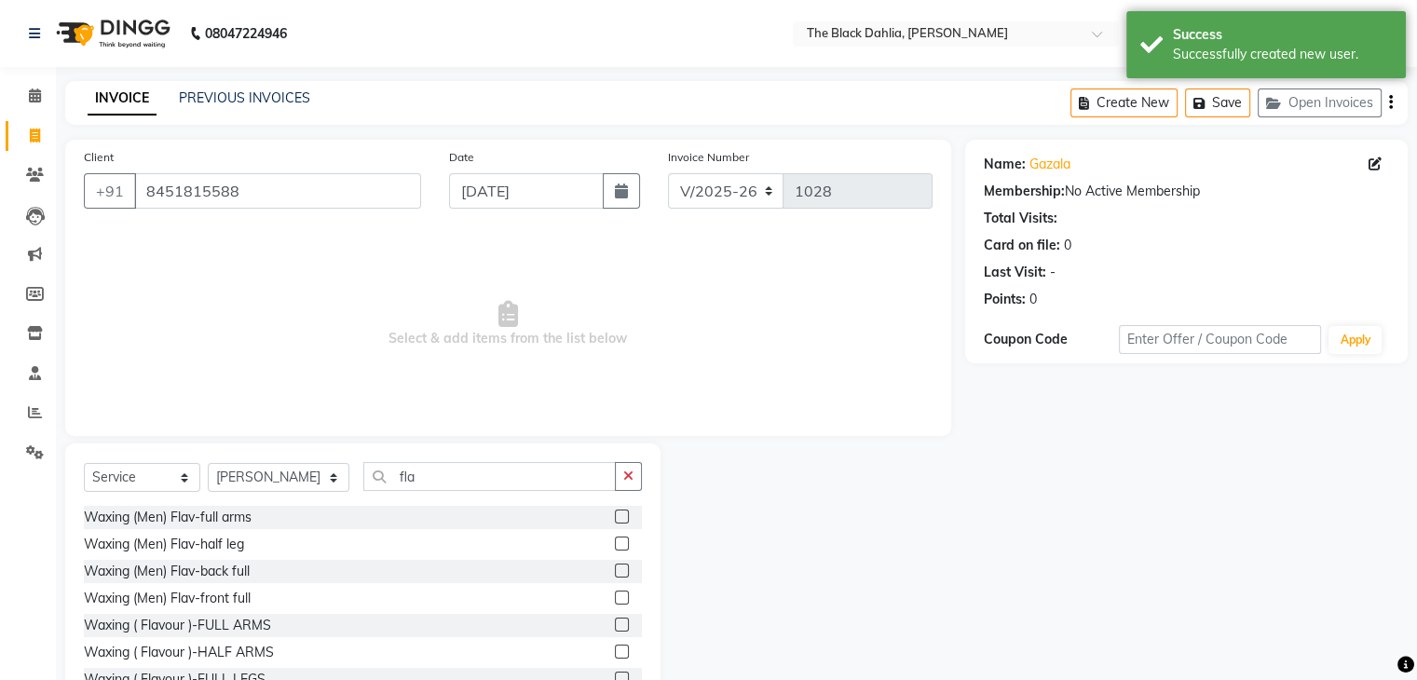
click at [615, 621] on label at bounding box center [622, 625] width 14 height 14
click at [615, 621] on input "checkbox" at bounding box center [621, 625] width 12 height 12
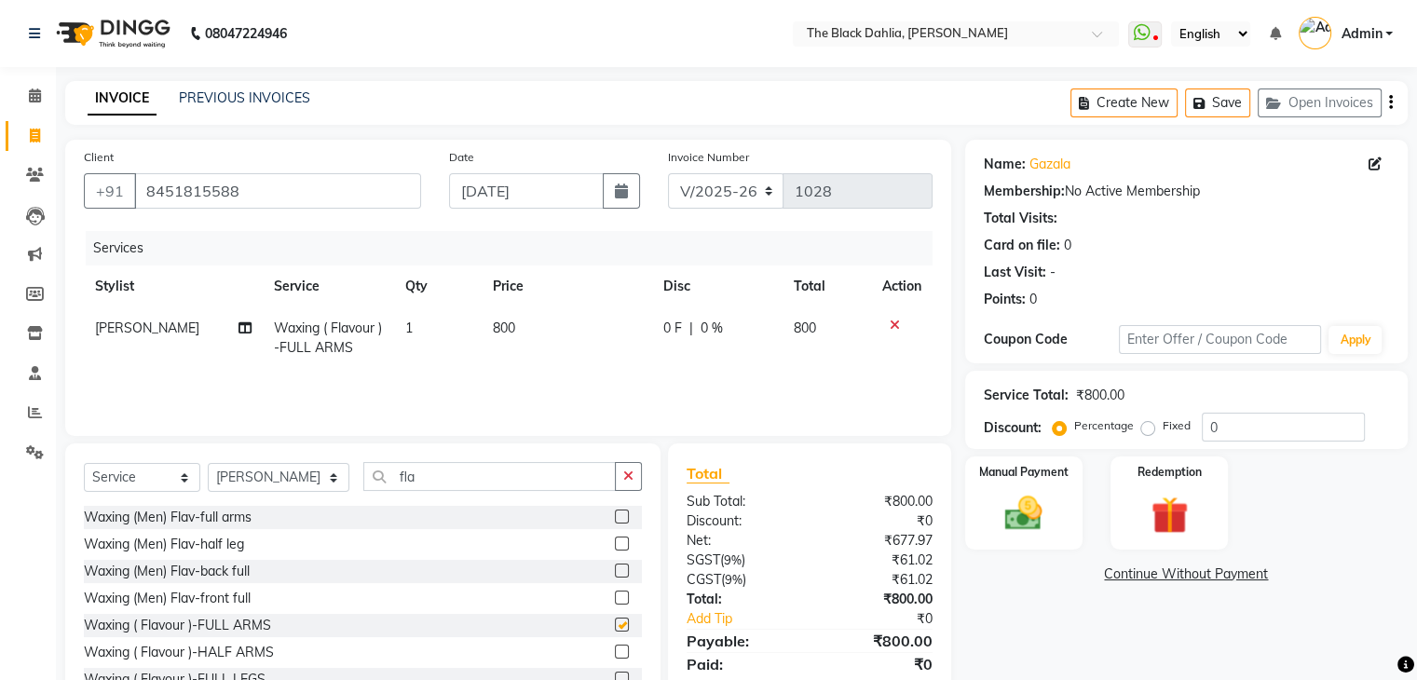
checkbox input "false"
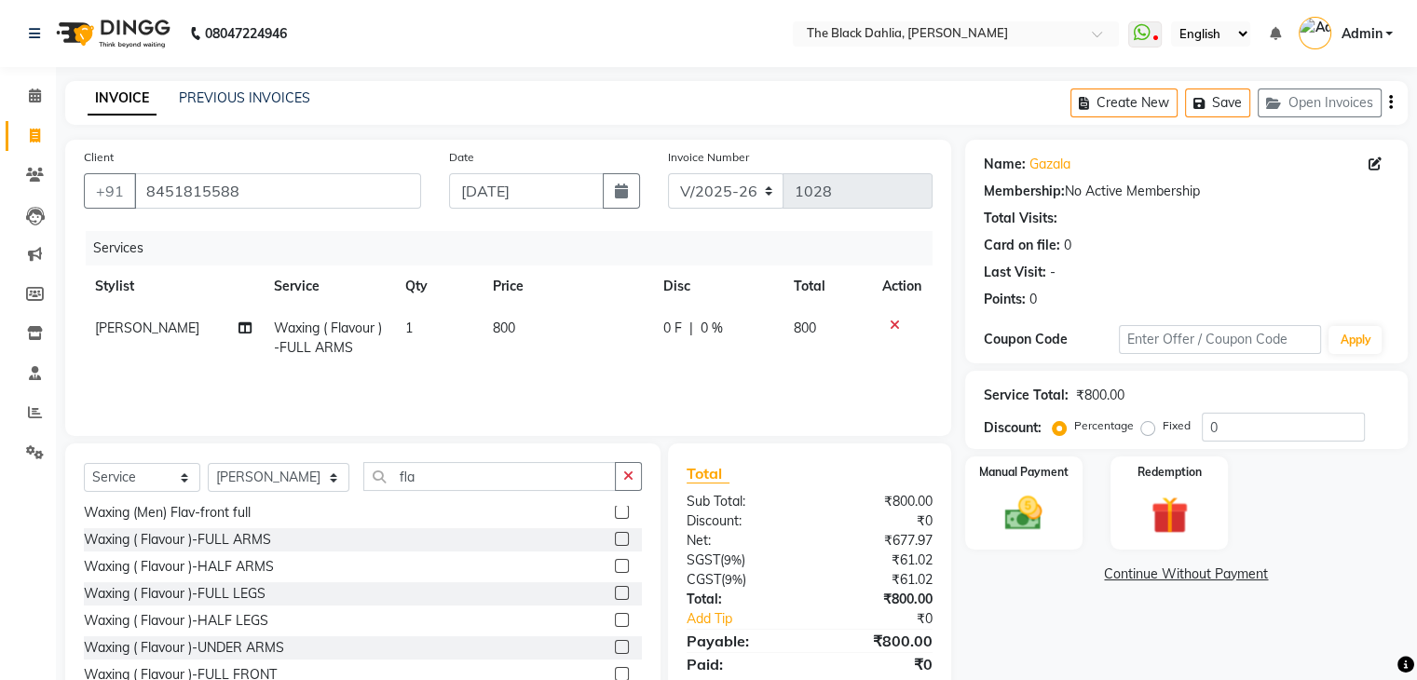
scroll to position [102, 0]
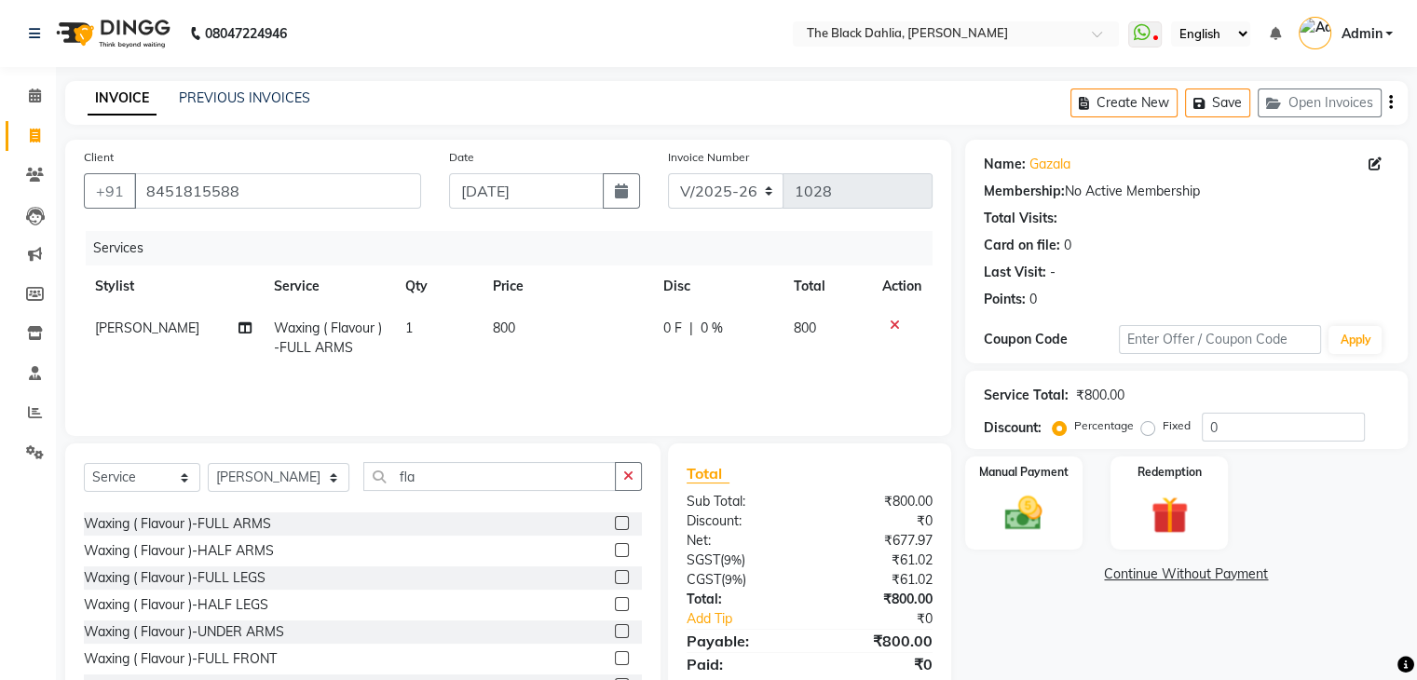
click at [615, 576] on label at bounding box center [622, 577] width 14 height 14
click at [615, 576] on input "checkbox" at bounding box center [621, 578] width 12 height 12
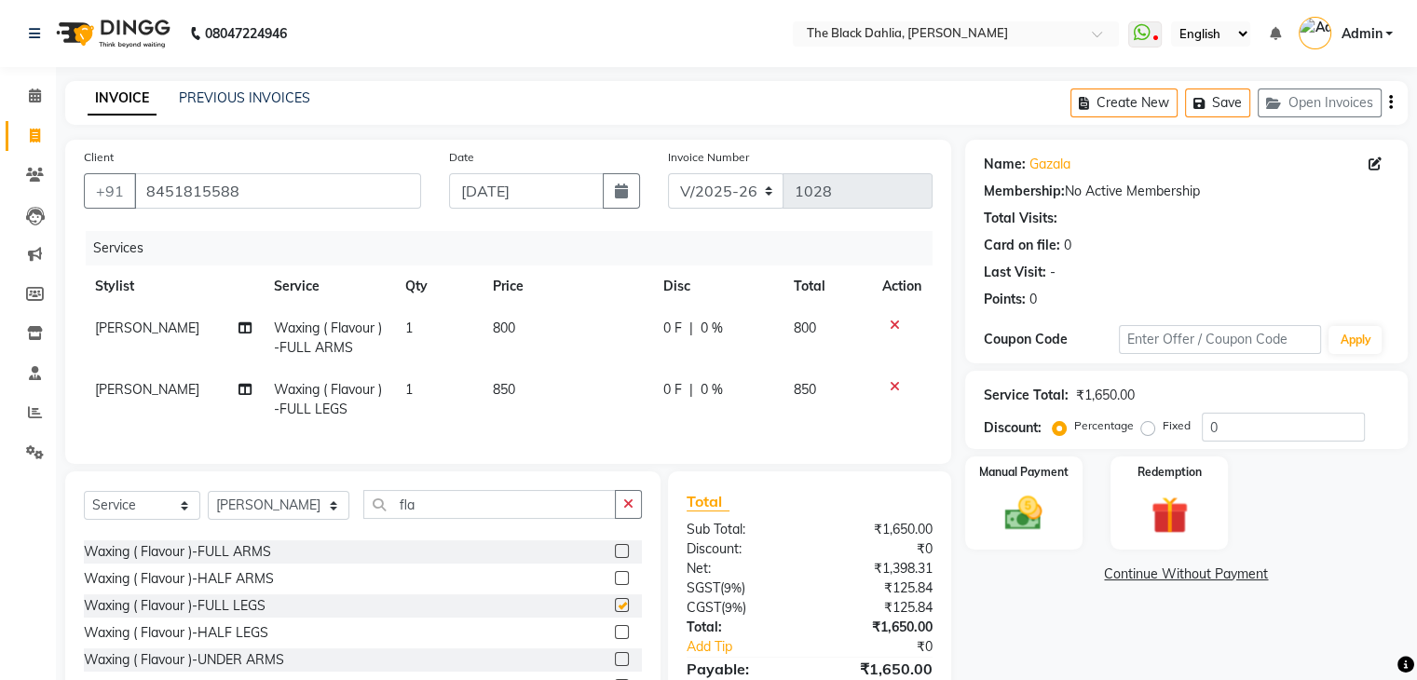
checkbox input "false"
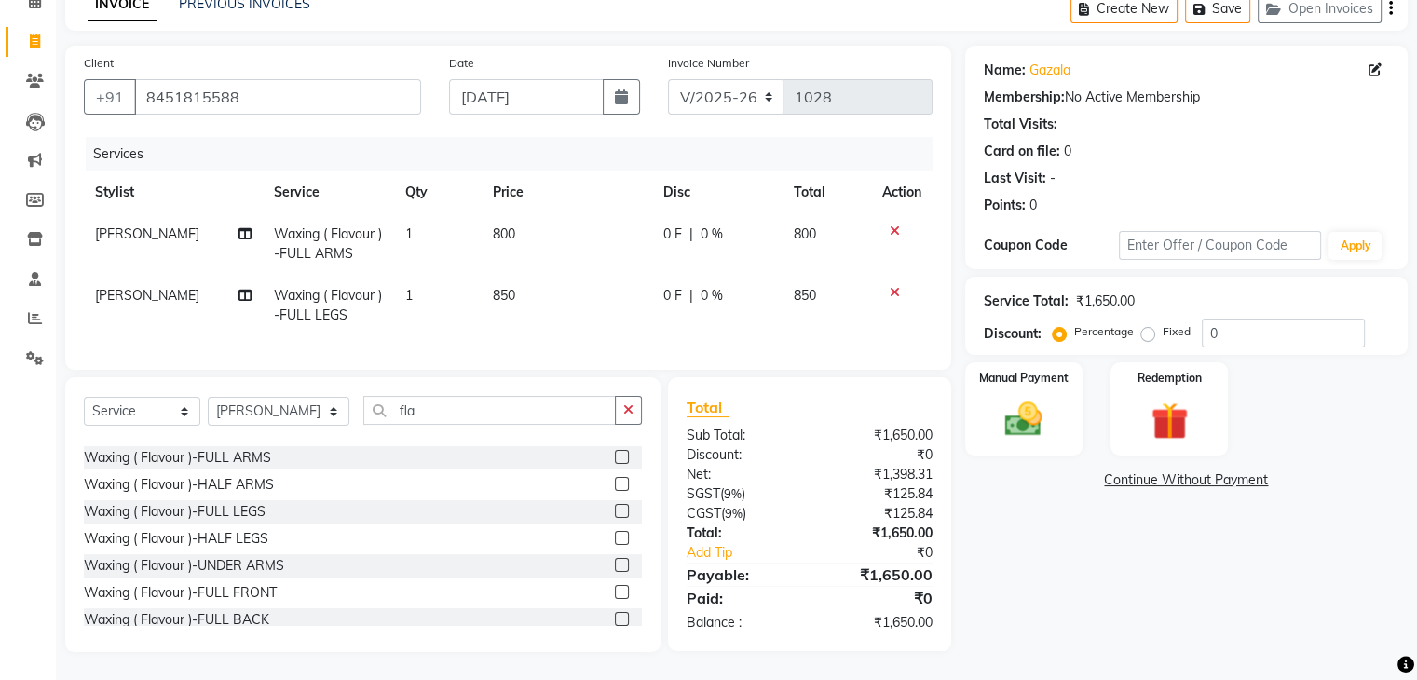
click at [615, 561] on label at bounding box center [622, 565] width 14 height 14
click at [615, 561] on input "checkbox" at bounding box center [621, 566] width 12 height 12
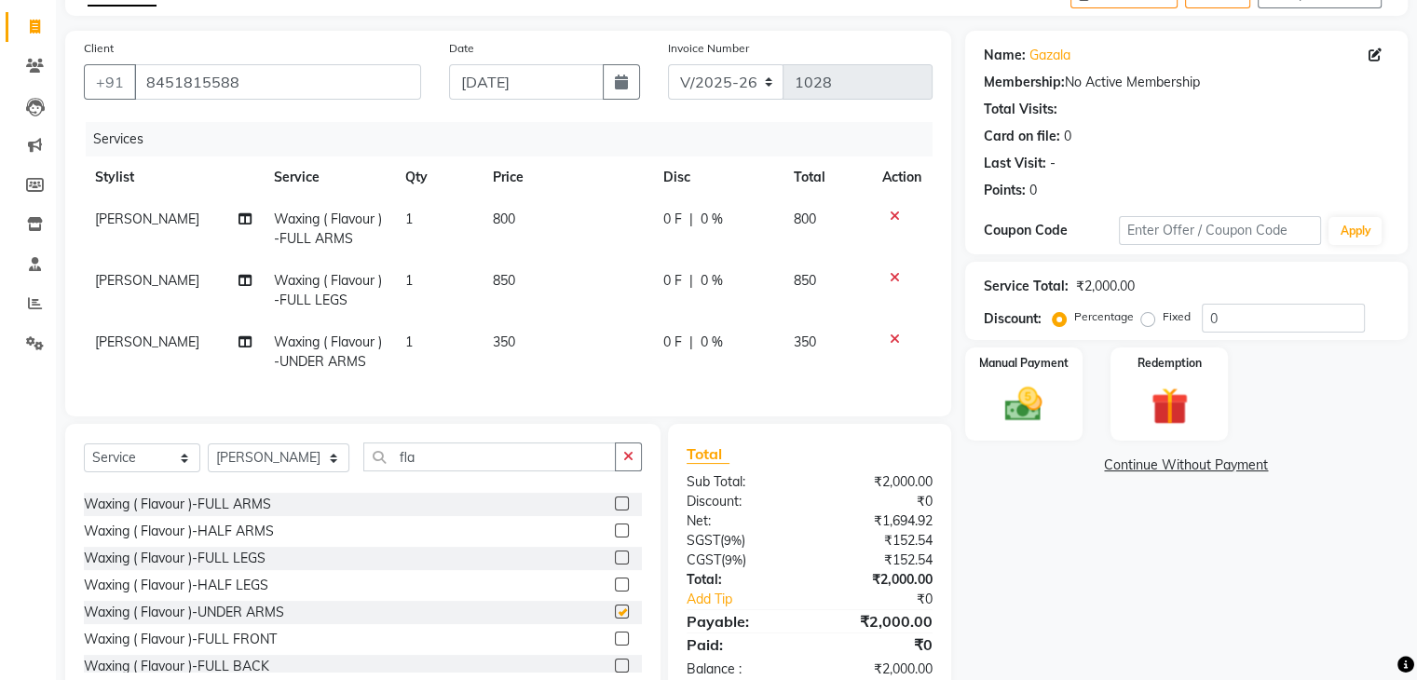
checkbox input "false"
click at [420, 471] on input "fla" at bounding box center [489, 456] width 252 height 29
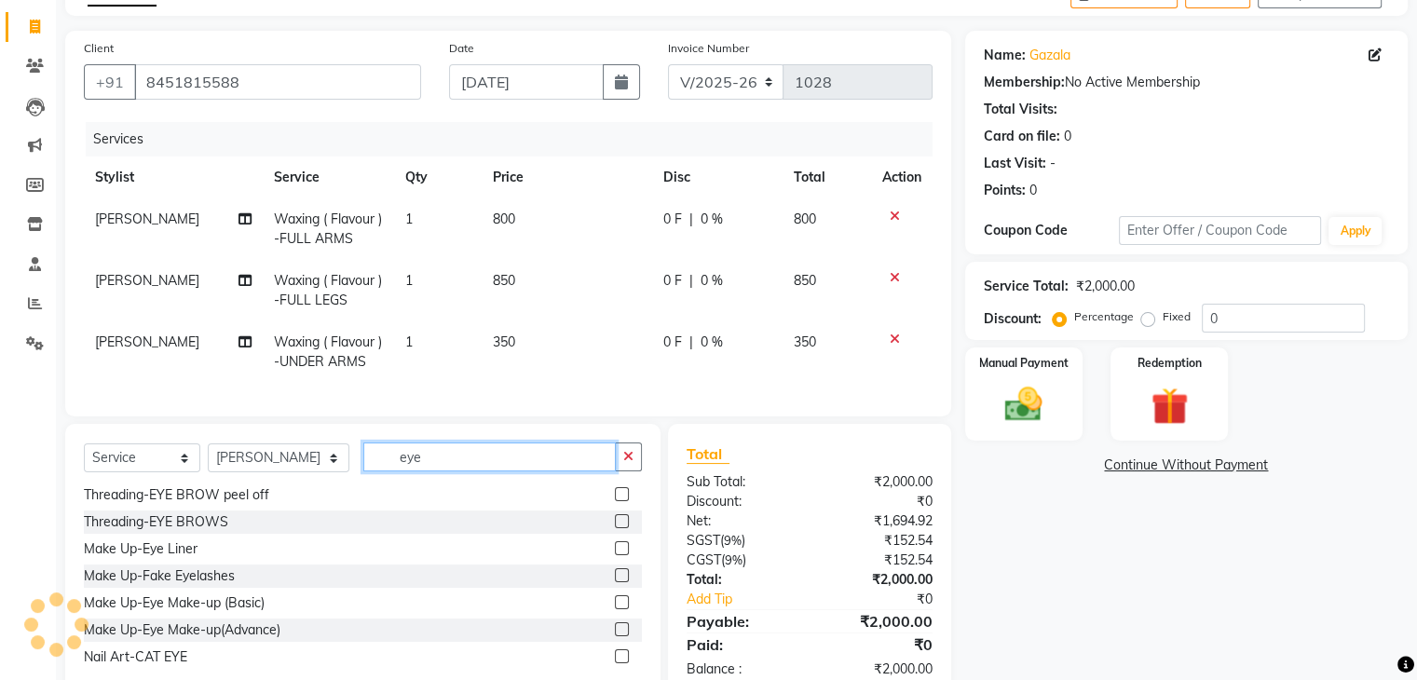
scroll to position [30, 0]
type input "eye"
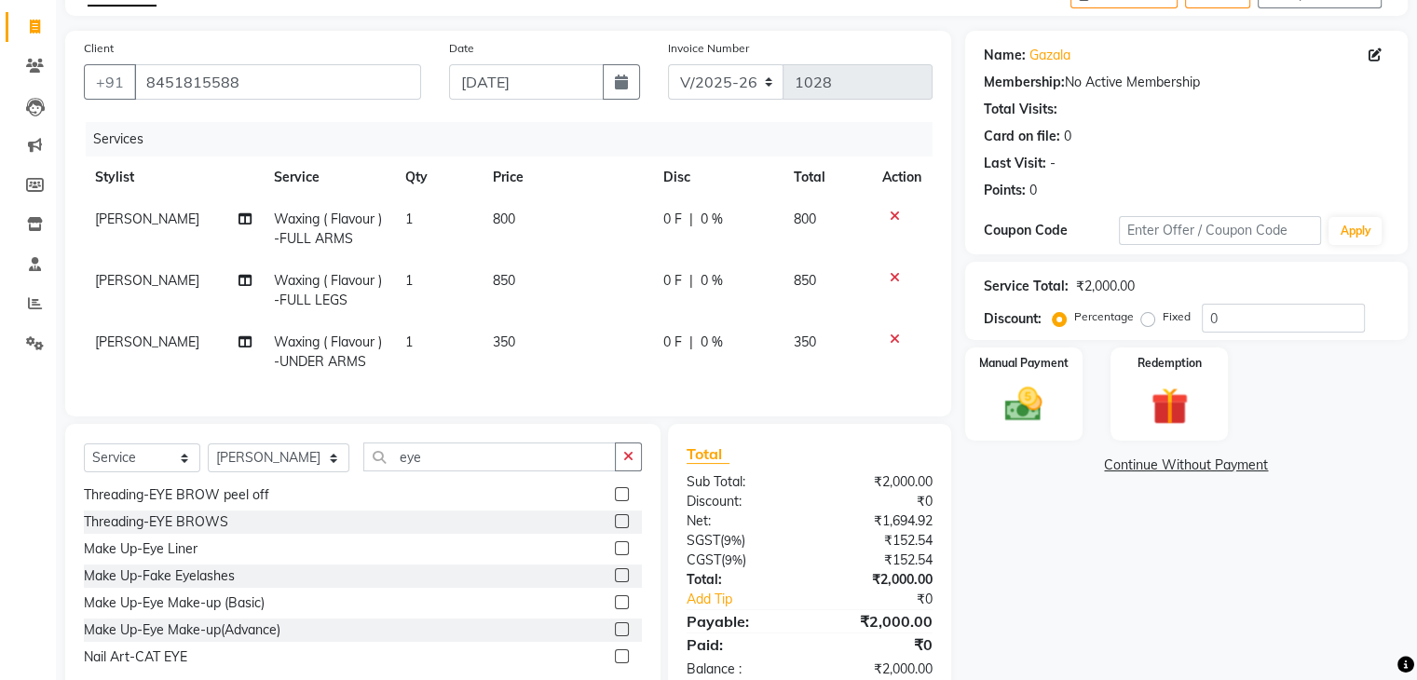
click at [615, 528] on label at bounding box center [622, 521] width 14 height 14
click at [615, 528] on input "checkbox" at bounding box center [621, 522] width 12 height 12
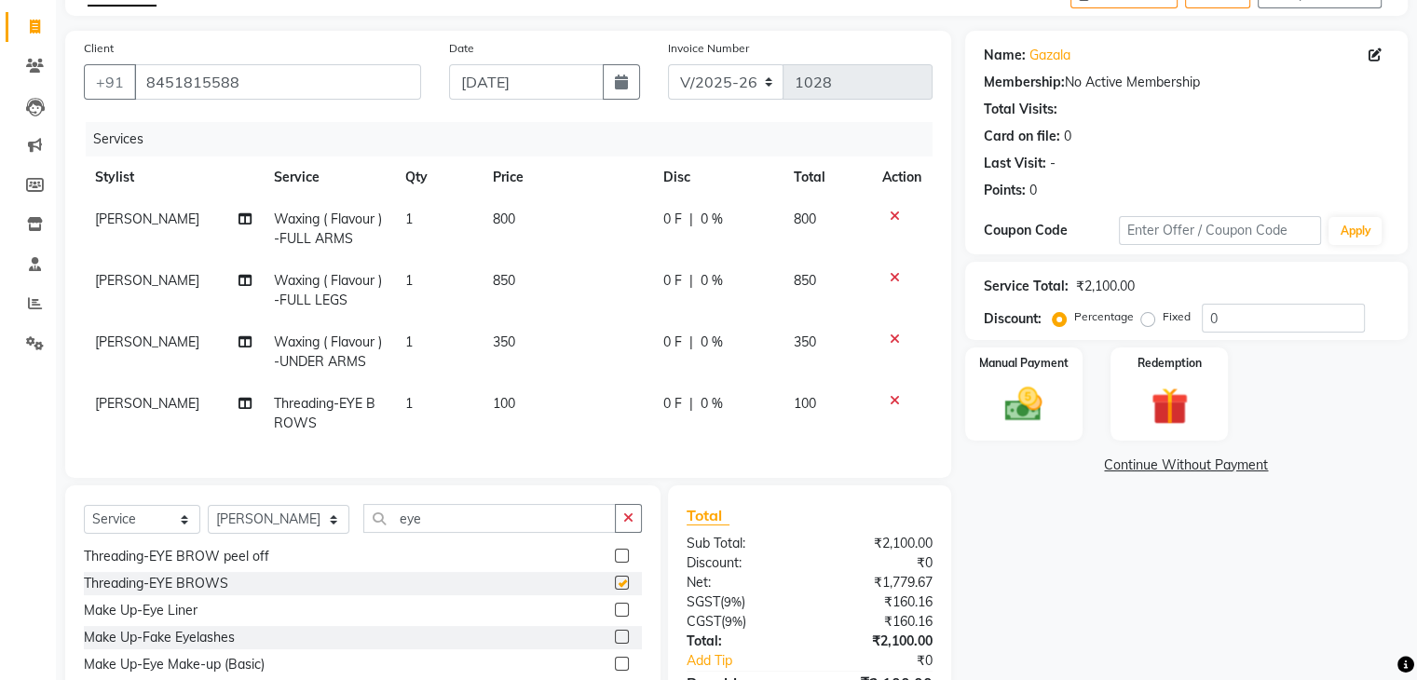
checkbox input "false"
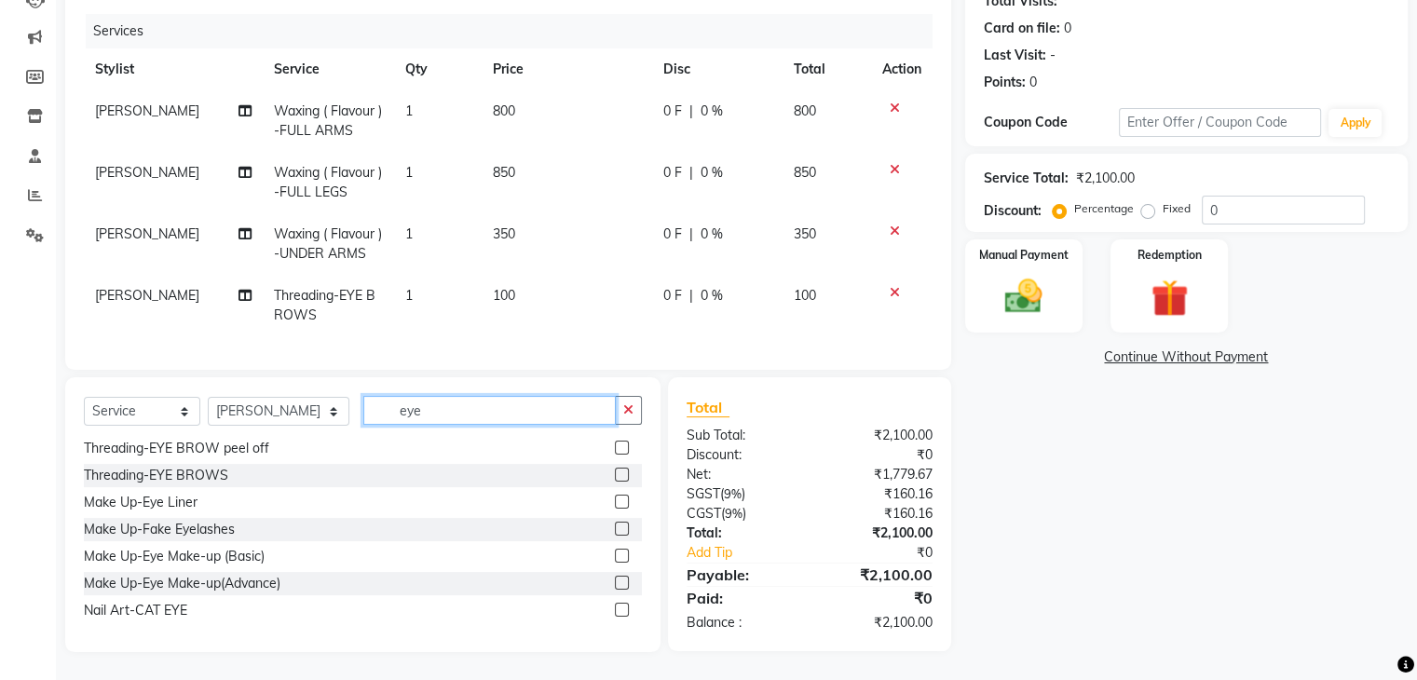
click at [539, 414] on input "eye" at bounding box center [489, 410] width 252 height 29
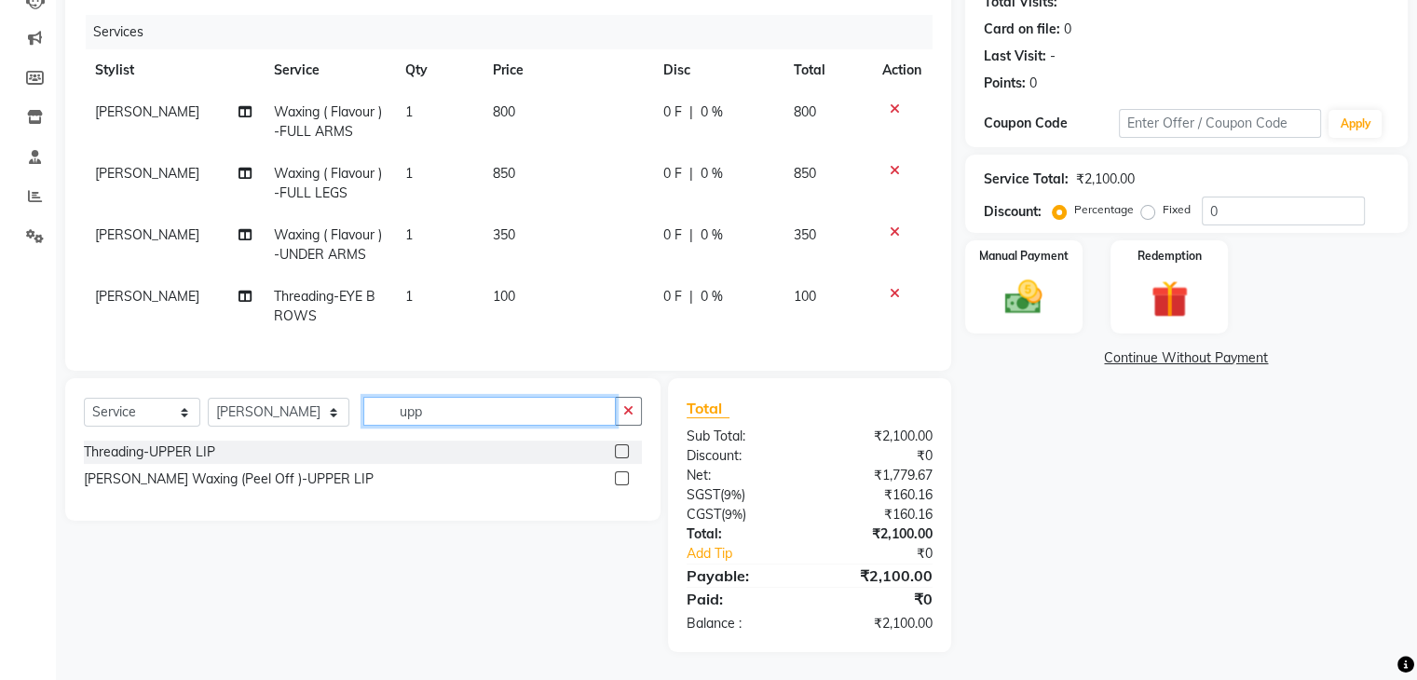
scroll to position [0, 0]
type input "upp"
click at [622, 479] on label at bounding box center [622, 478] width 14 height 14
click at [622, 479] on input "checkbox" at bounding box center [621, 479] width 12 height 12
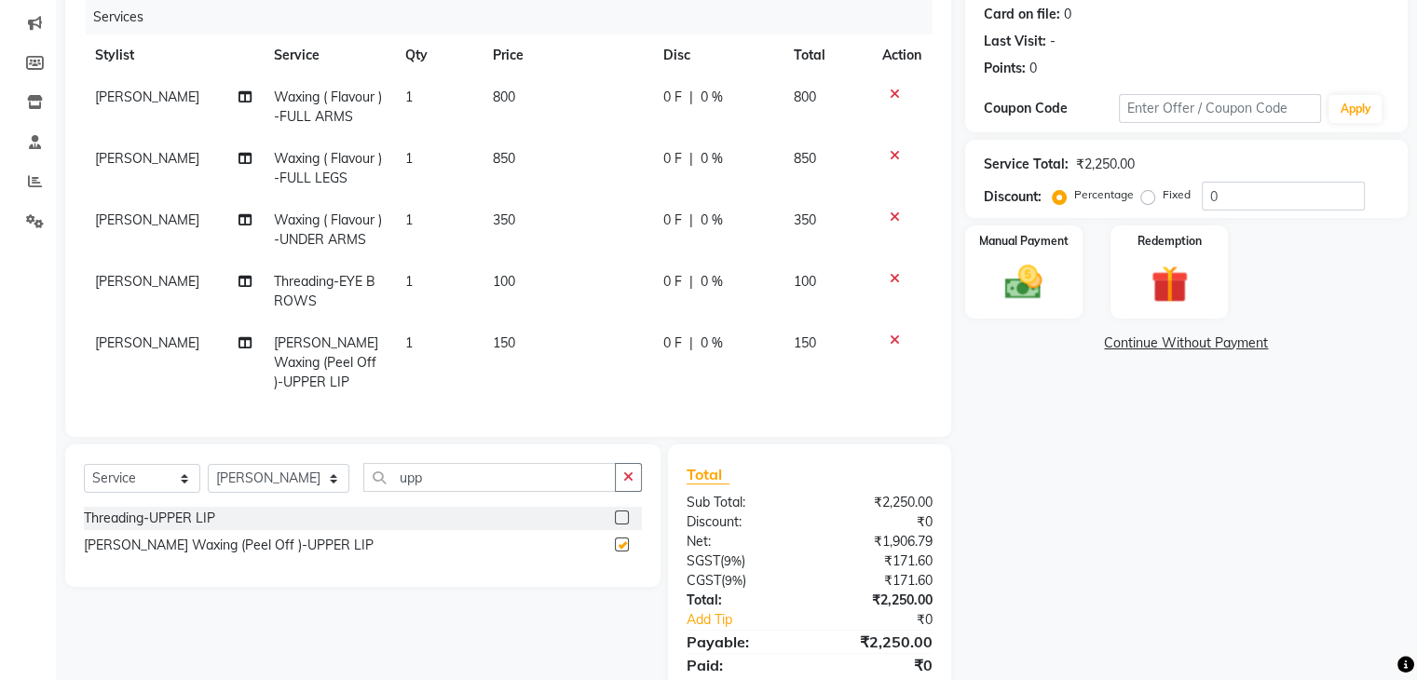
checkbox input "false"
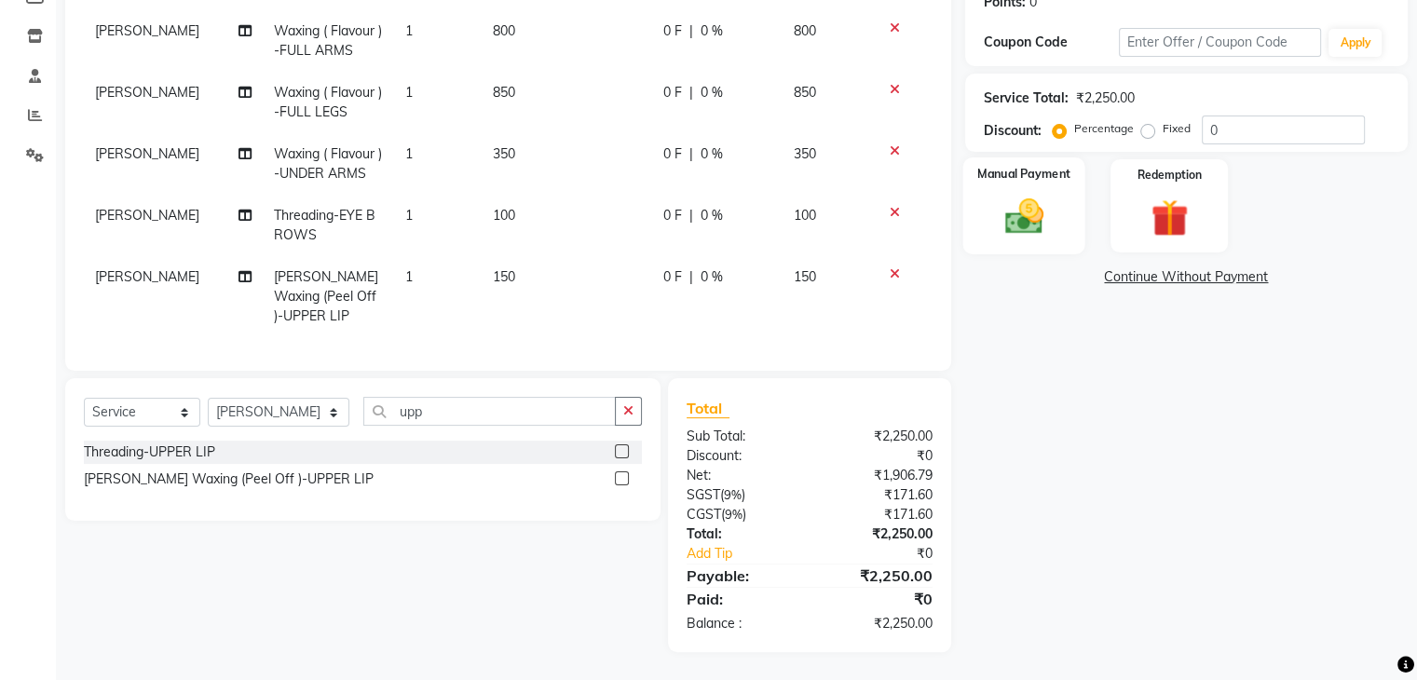
click at [1064, 222] on div "Manual Payment" at bounding box center [1023, 205] width 122 height 96
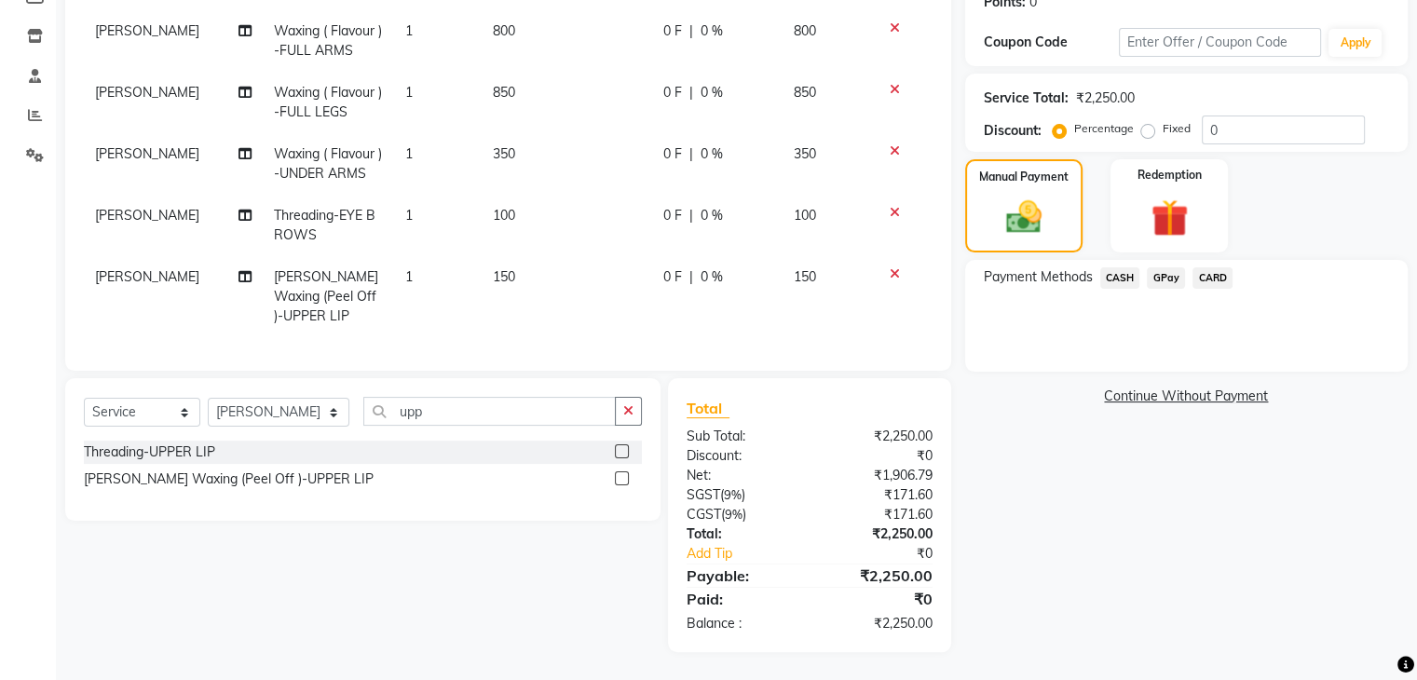
click at [1159, 270] on span "GPay" at bounding box center [1166, 277] width 38 height 21
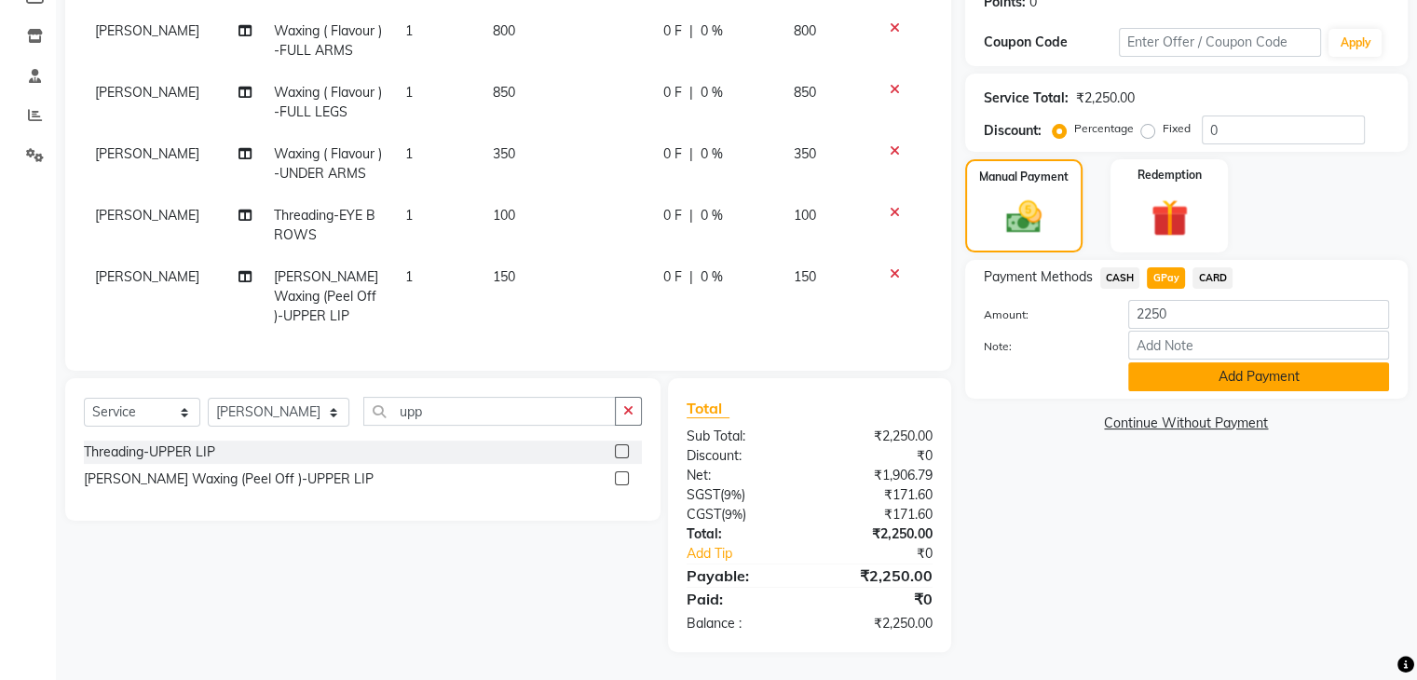
click at [1181, 362] on button "Add Payment" at bounding box center [1258, 376] width 261 height 29
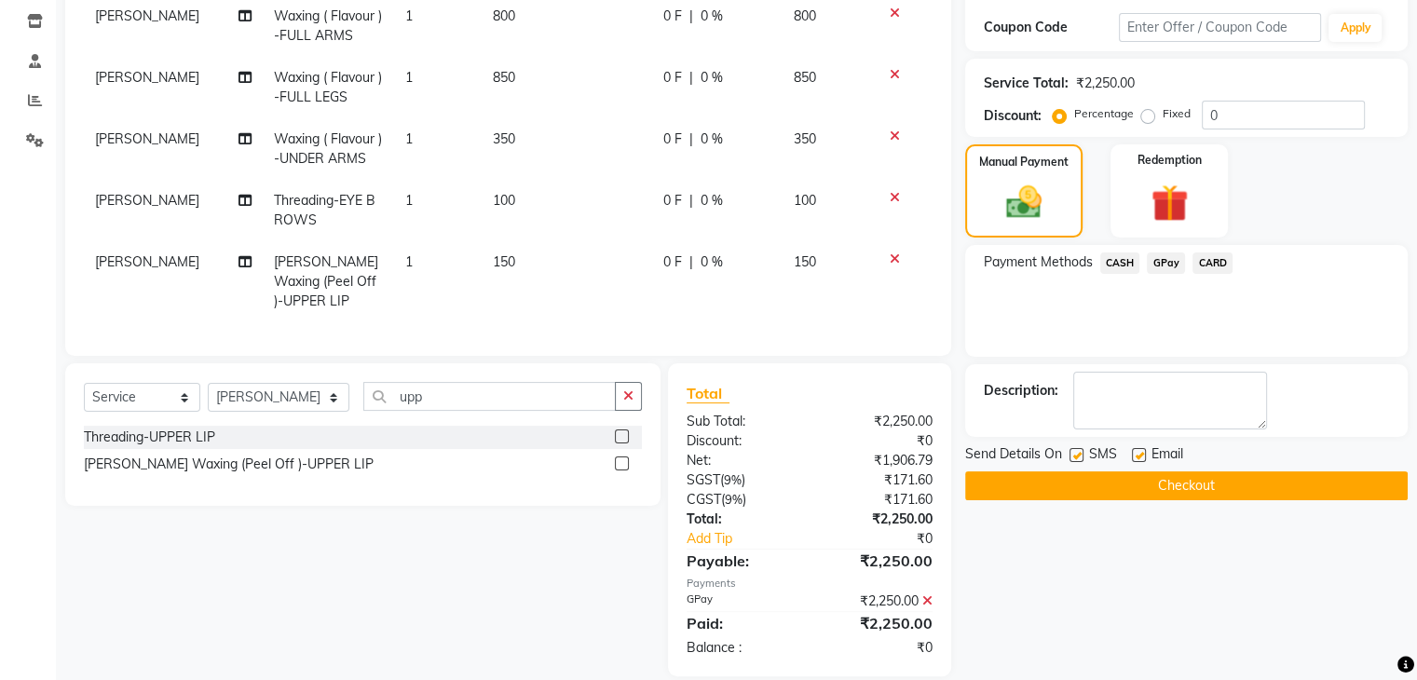
click at [1070, 479] on button "Checkout" at bounding box center [1186, 485] width 442 height 29
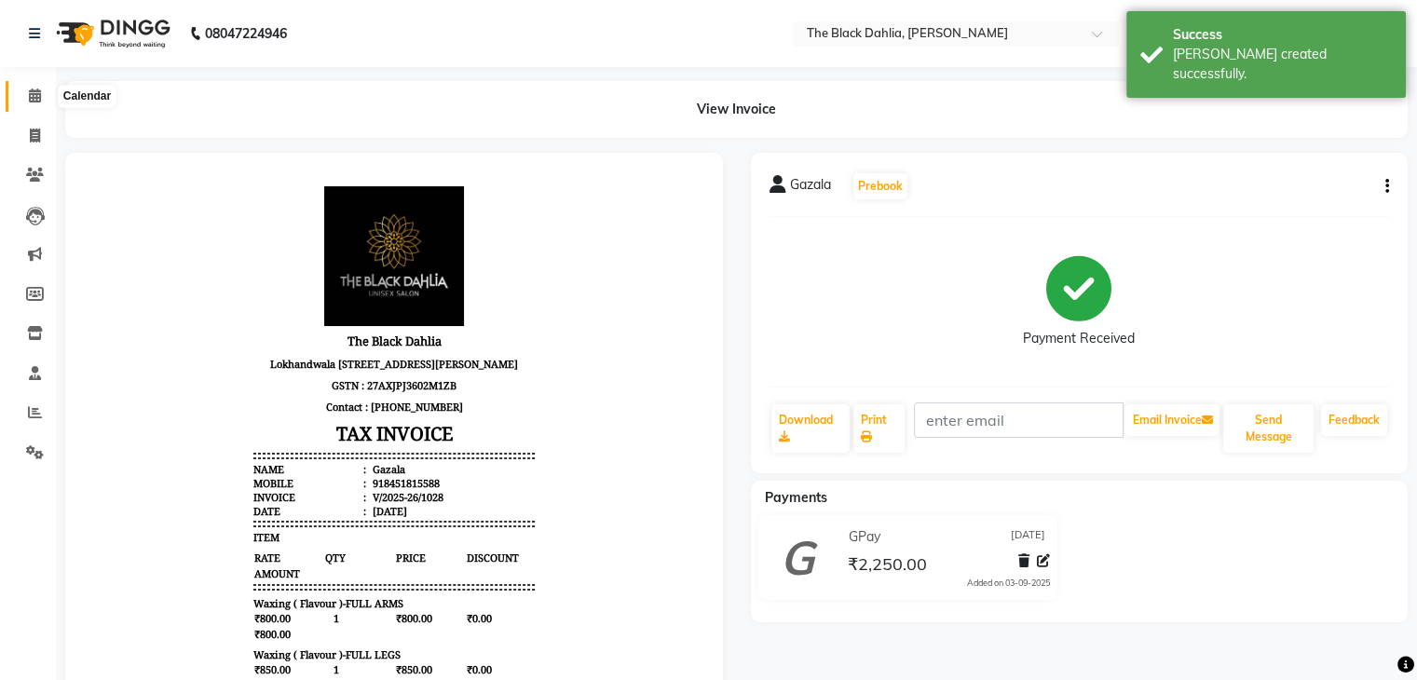
click at [34, 97] on icon at bounding box center [35, 95] width 12 height 14
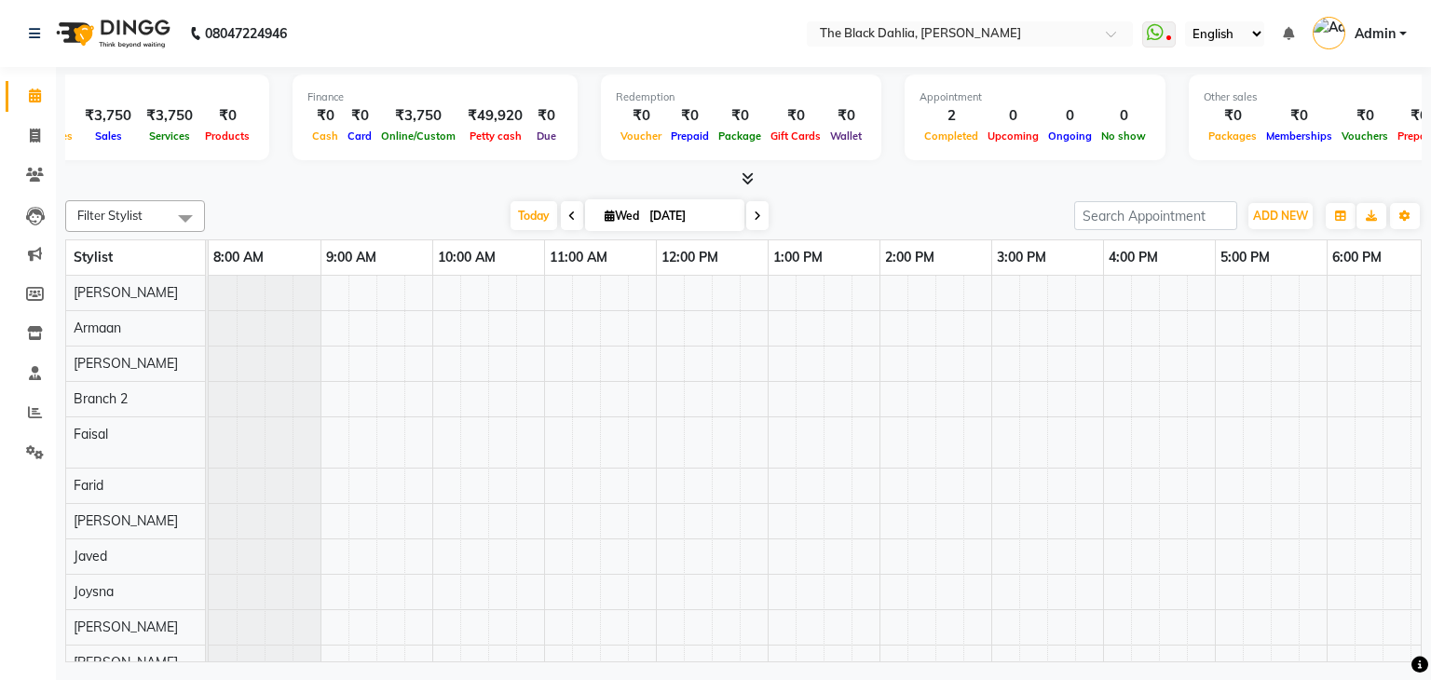
scroll to position [0, 61]
